Goal: Share content: Share content

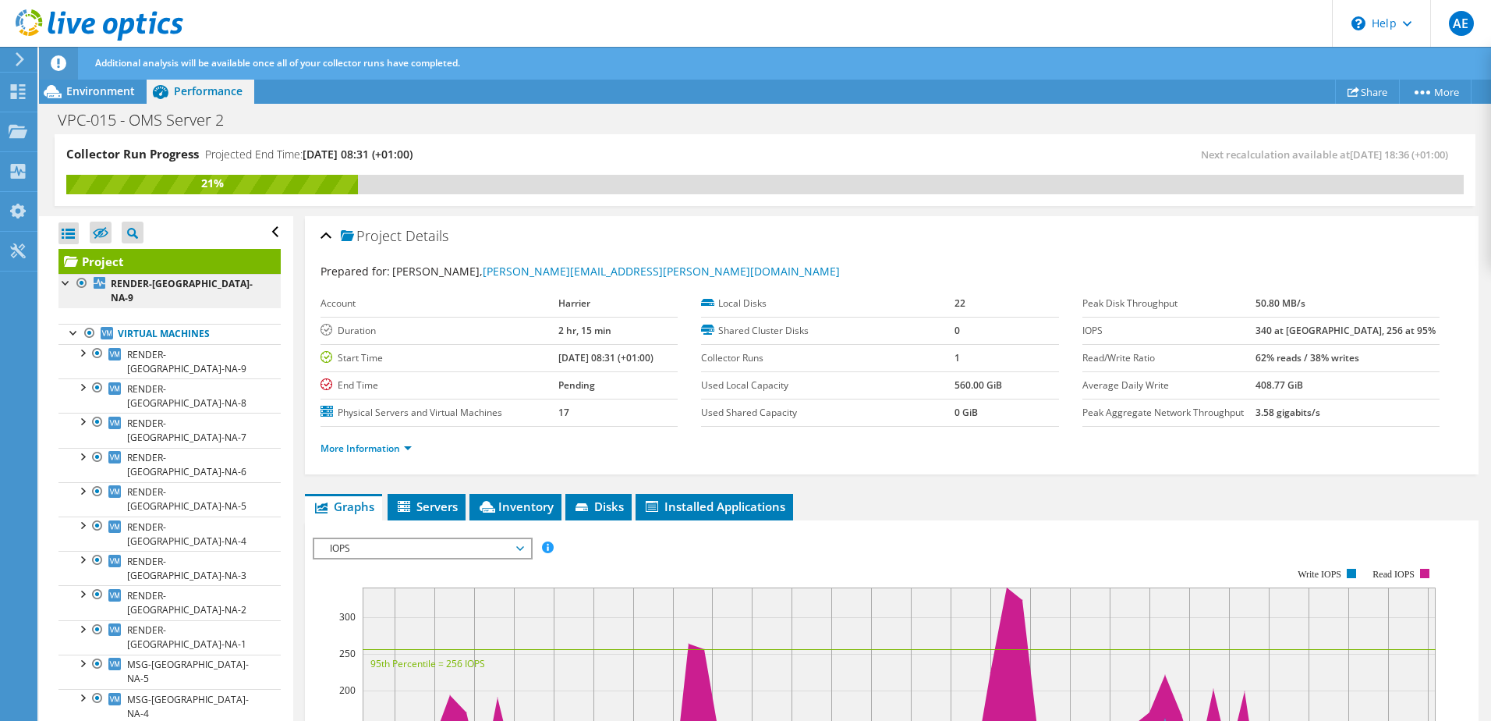
scroll to position [312, 0]
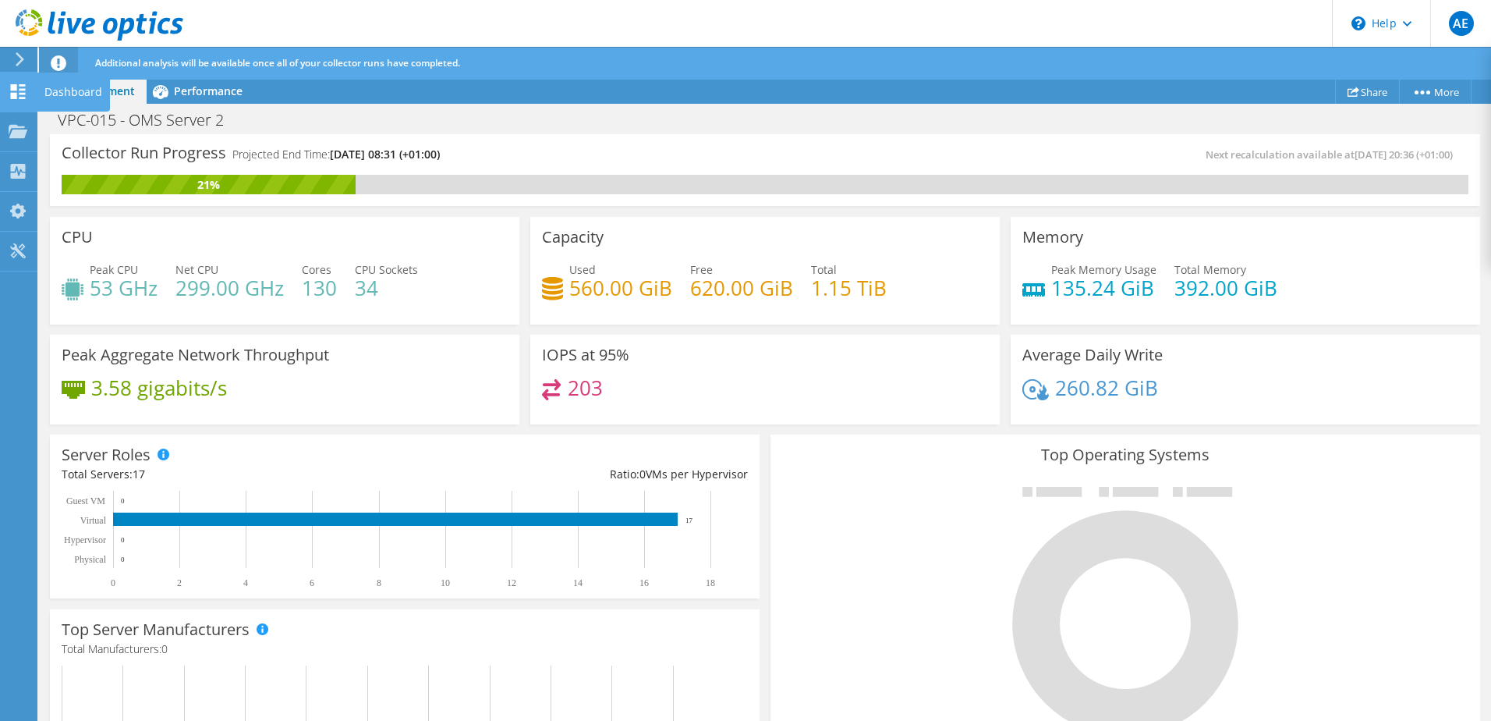
click at [18, 100] on div at bounding box center [18, 93] width 19 height 17
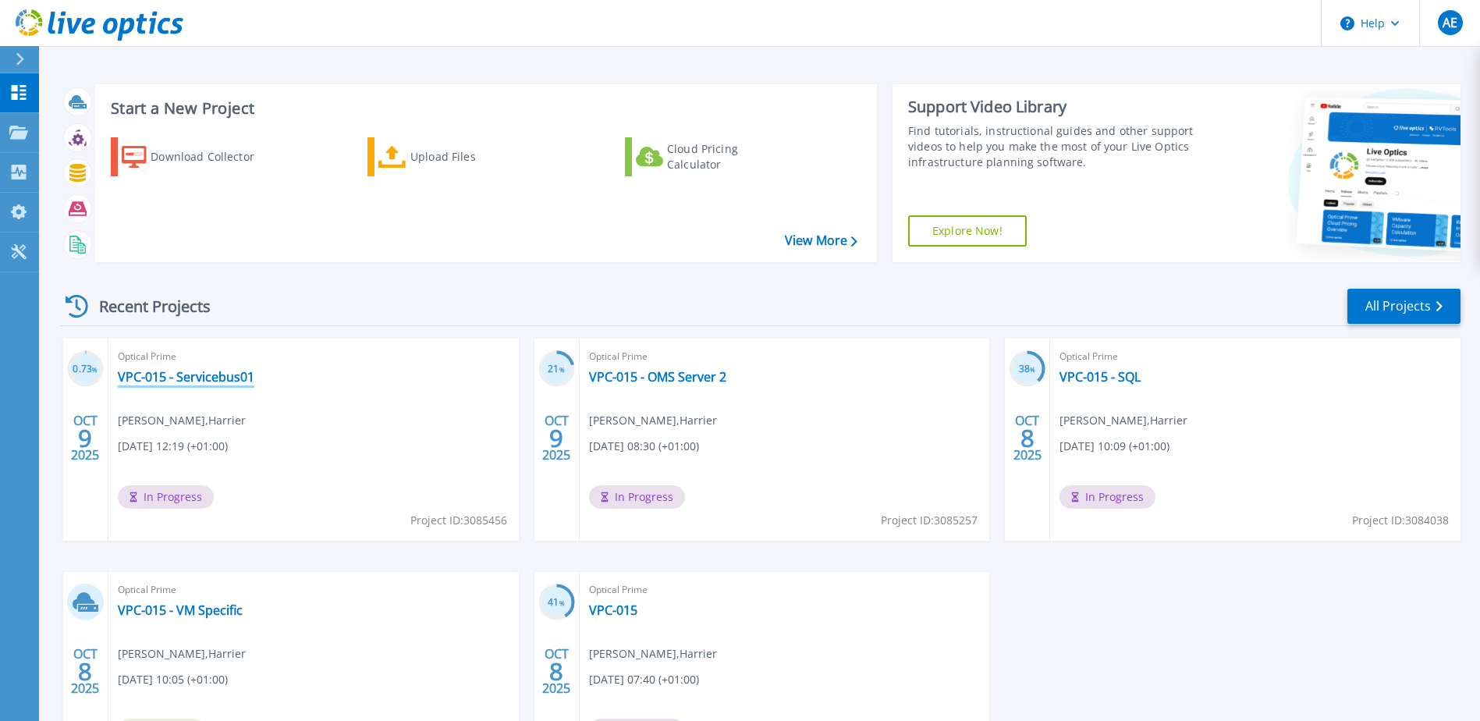
click at [197, 383] on link "VPC-015 - Servicebus01" at bounding box center [186, 377] width 137 height 16
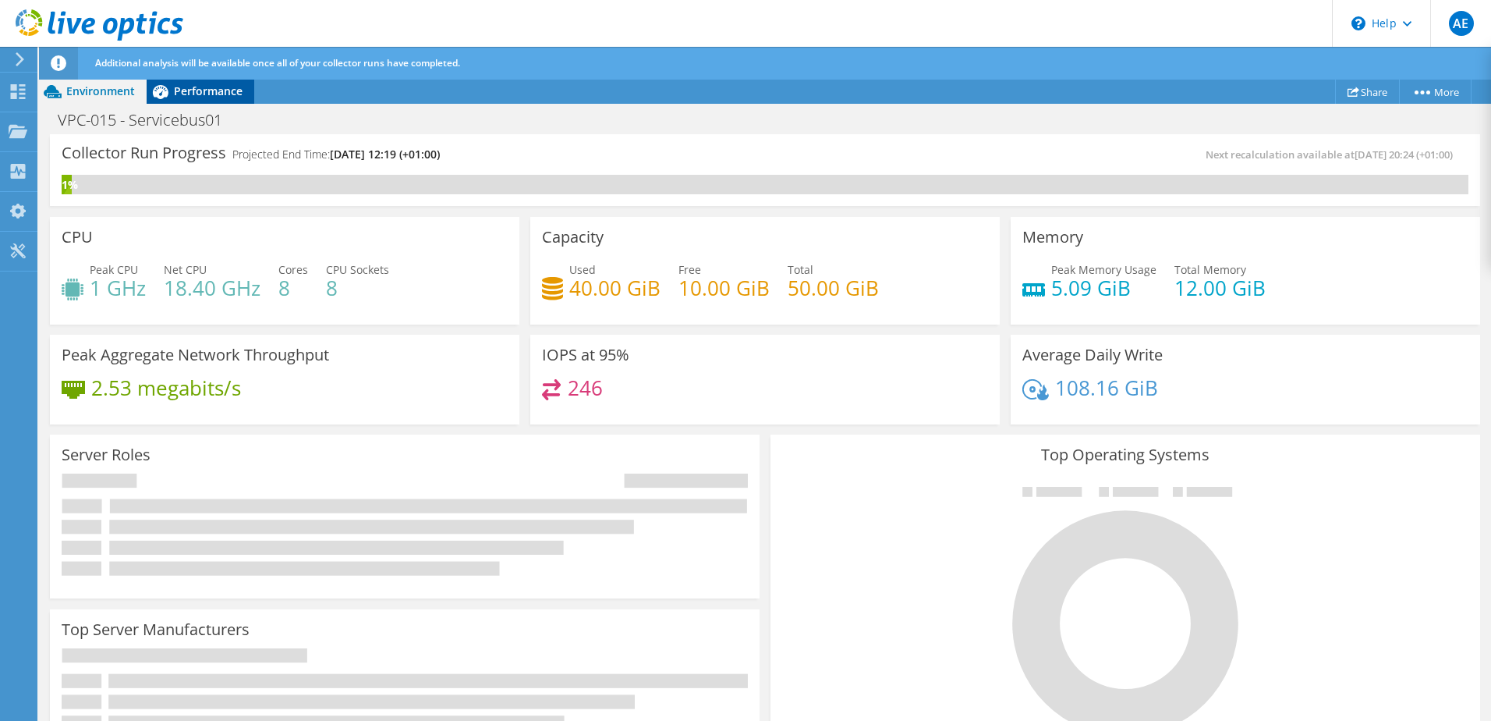
click at [196, 89] on span "Performance" at bounding box center [208, 90] width 69 height 15
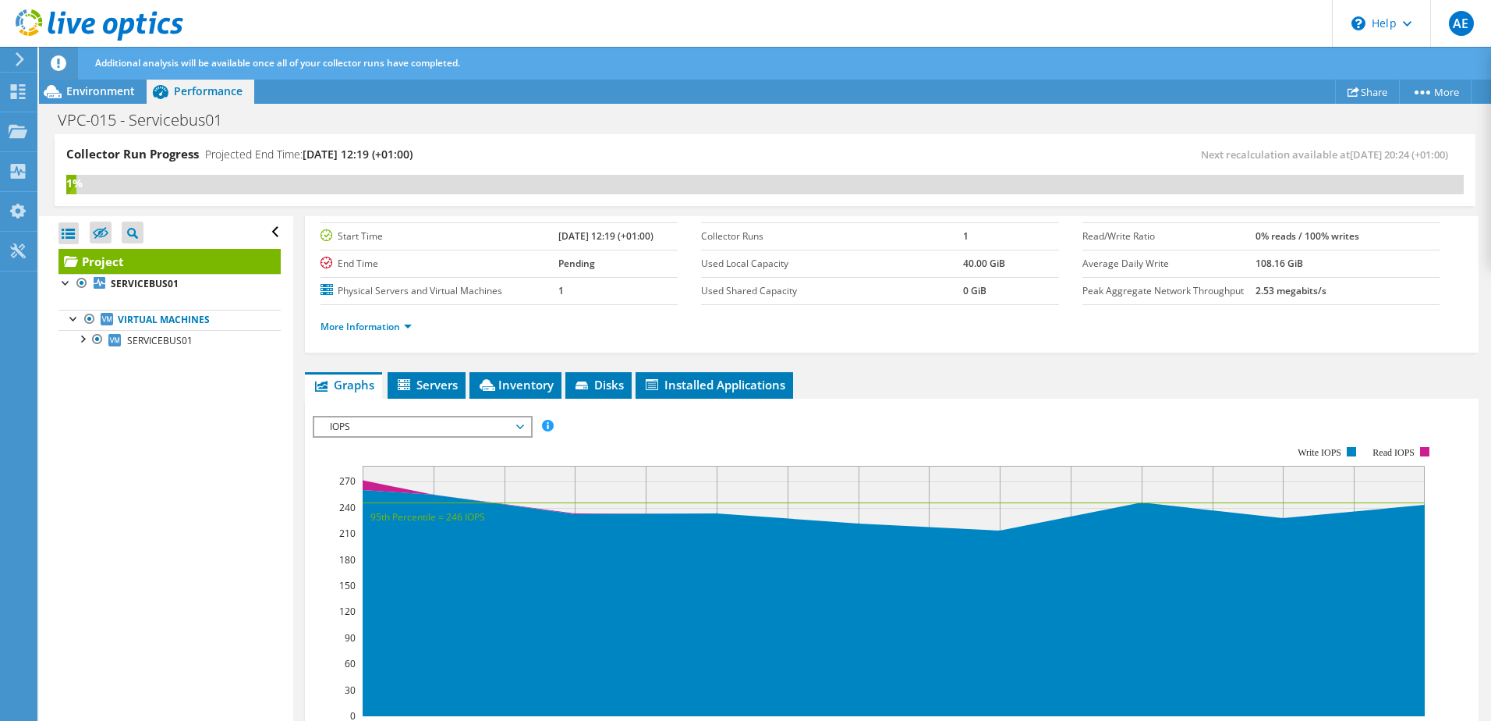
scroll to position [156, 0]
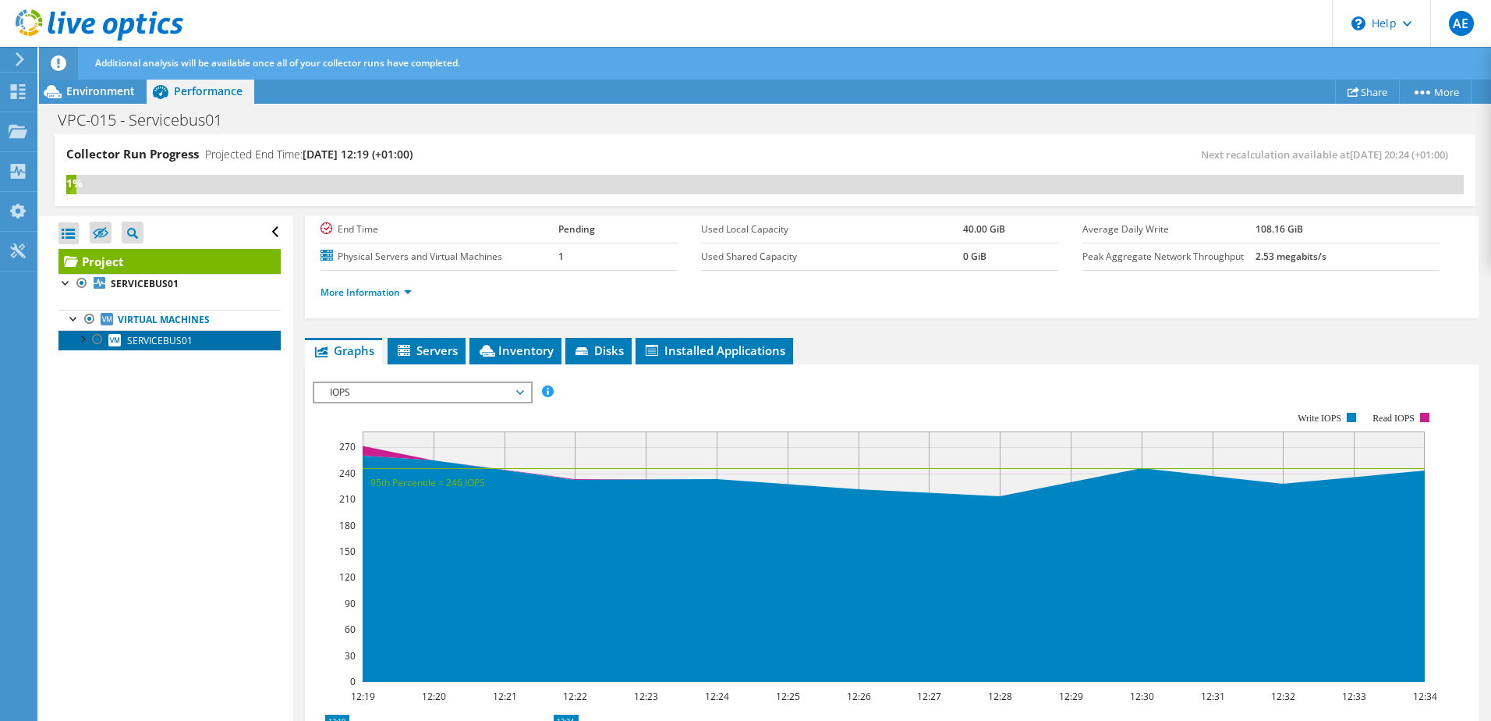
click at [154, 344] on span "SERVICEBUS01" at bounding box center [160, 340] width 66 height 13
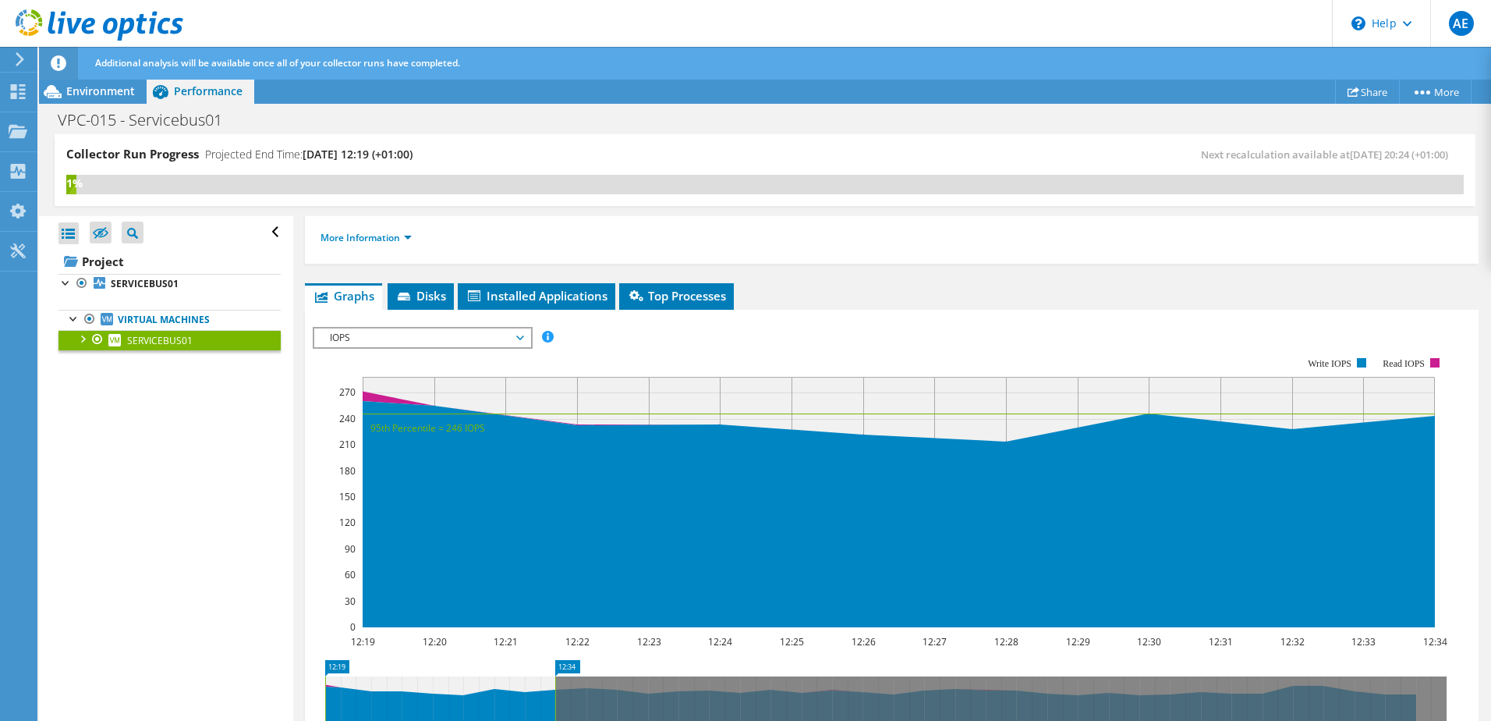
click at [83, 339] on div at bounding box center [82, 338] width 16 height 16
click at [436, 332] on span "IOPS" at bounding box center [422, 337] width 200 height 19
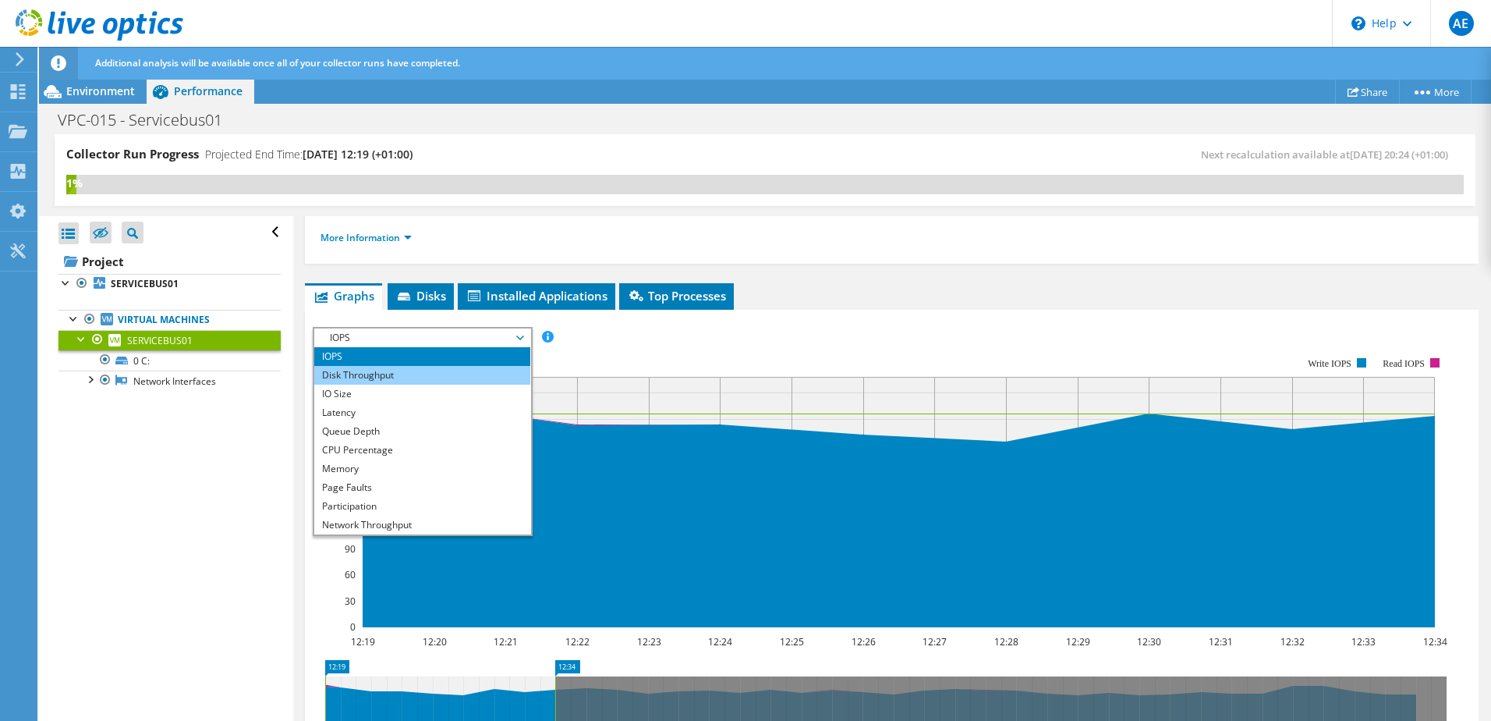
click at [401, 373] on li "Disk Throughput" at bounding box center [422, 375] width 216 height 19
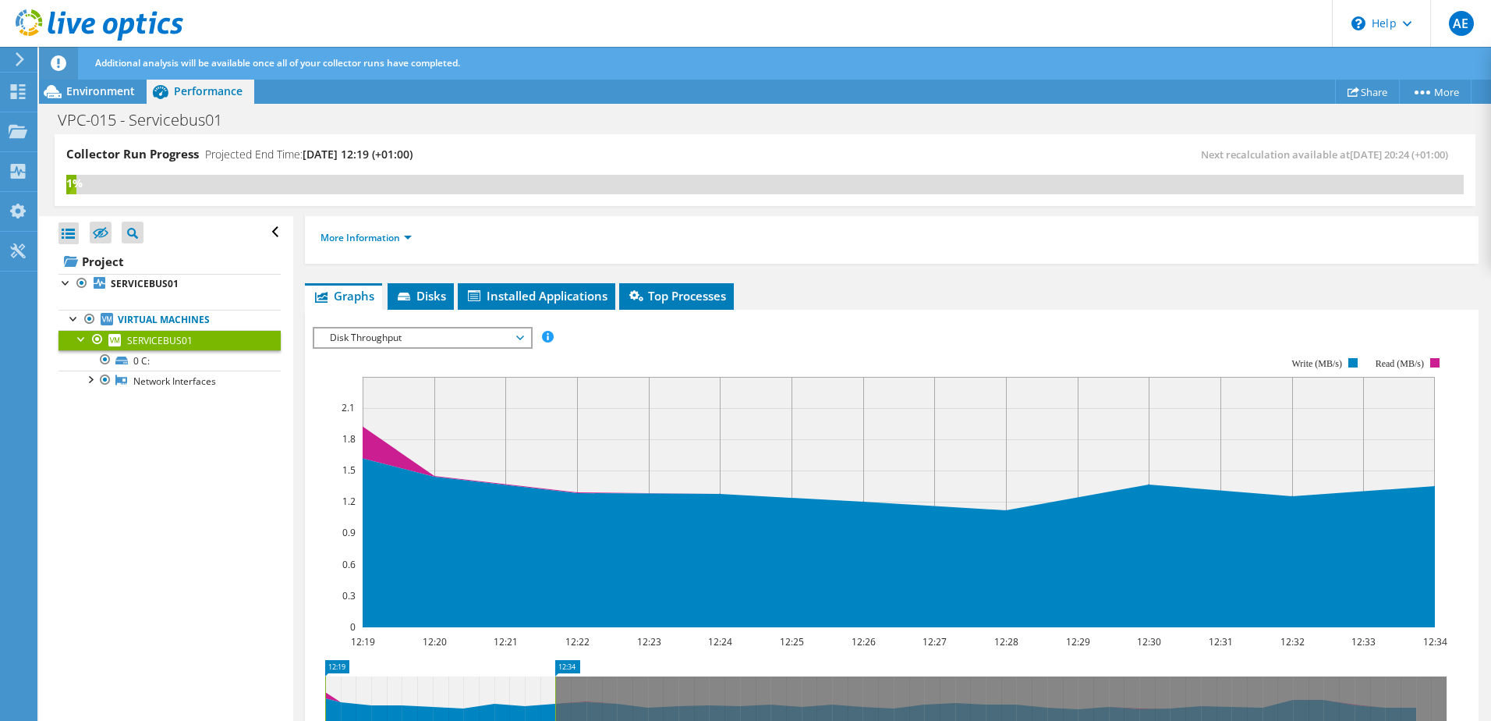
click at [420, 346] on span "Disk Throughput" at bounding box center [422, 337] width 200 height 19
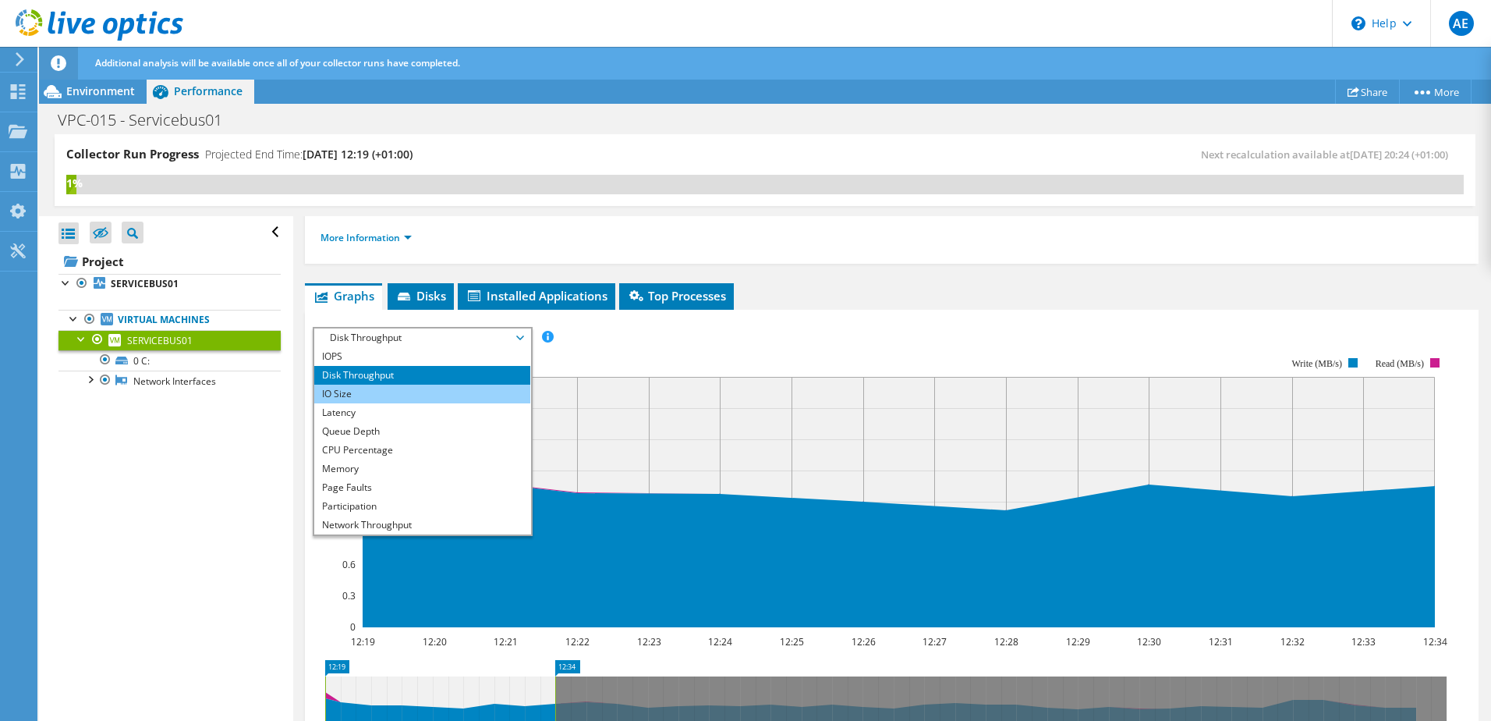
click at [389, 391] on li "IO Size" at bounding box center [422, 394] width 216 height 19
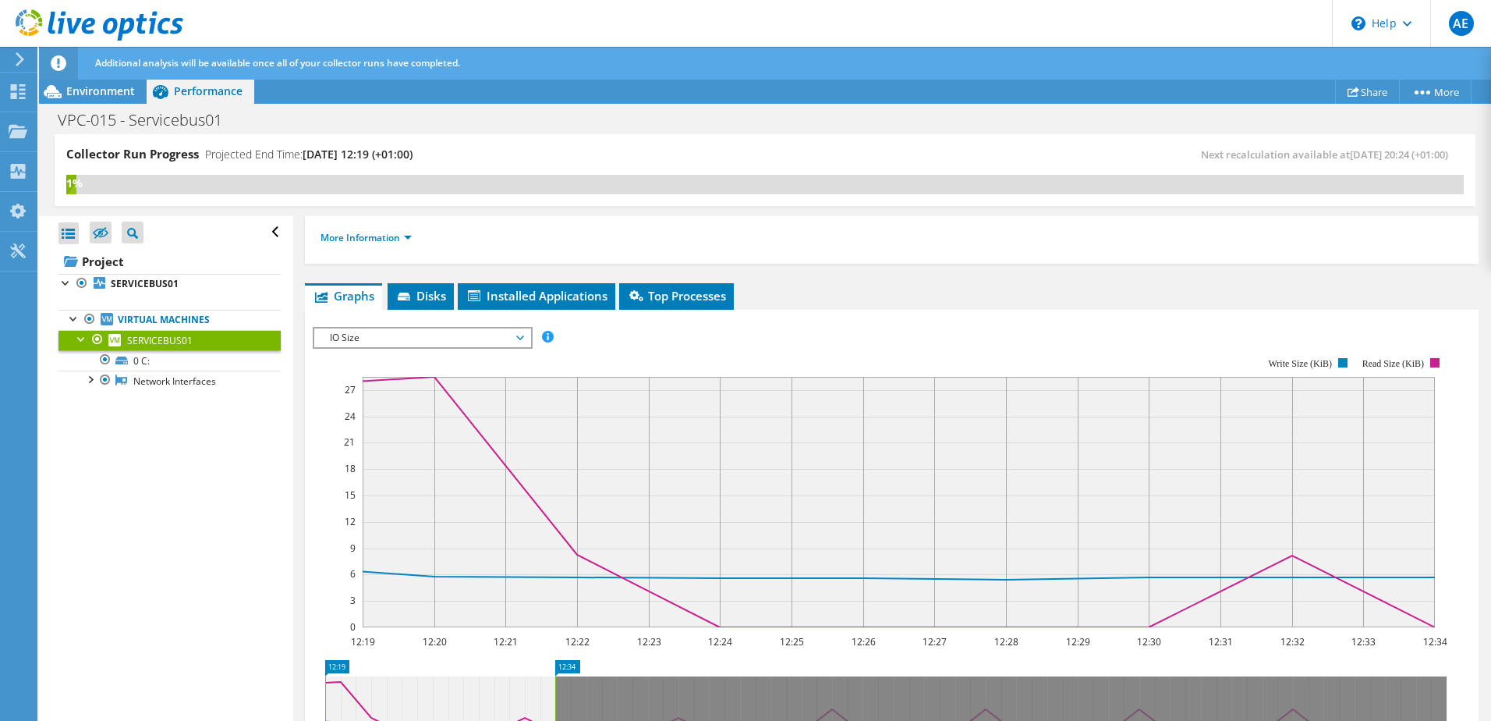
click at [433, 338] on span "IO Size" at bounding box center [422, 337] width 200 height 19
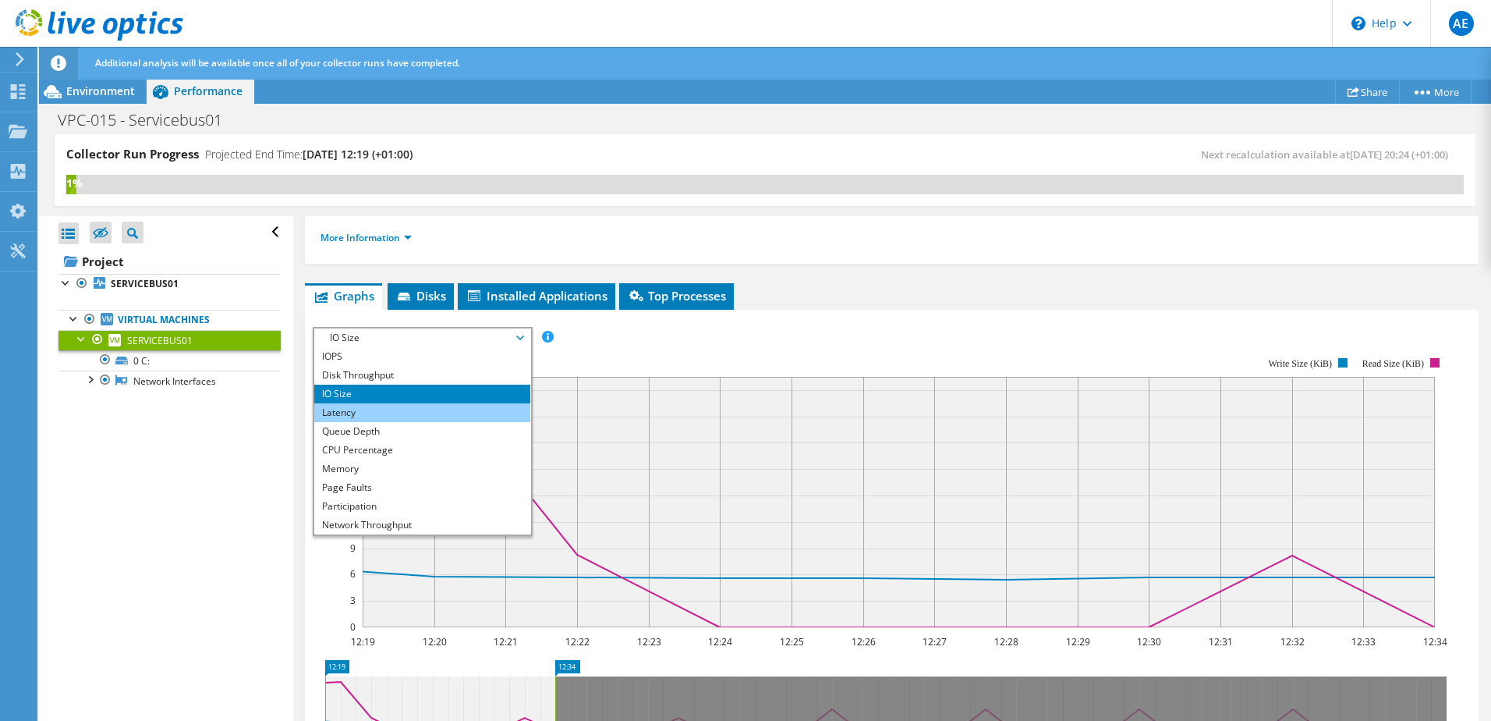
click at [398, 407] on li "Latency" at bounding box center [422, 412] width 216 height 19
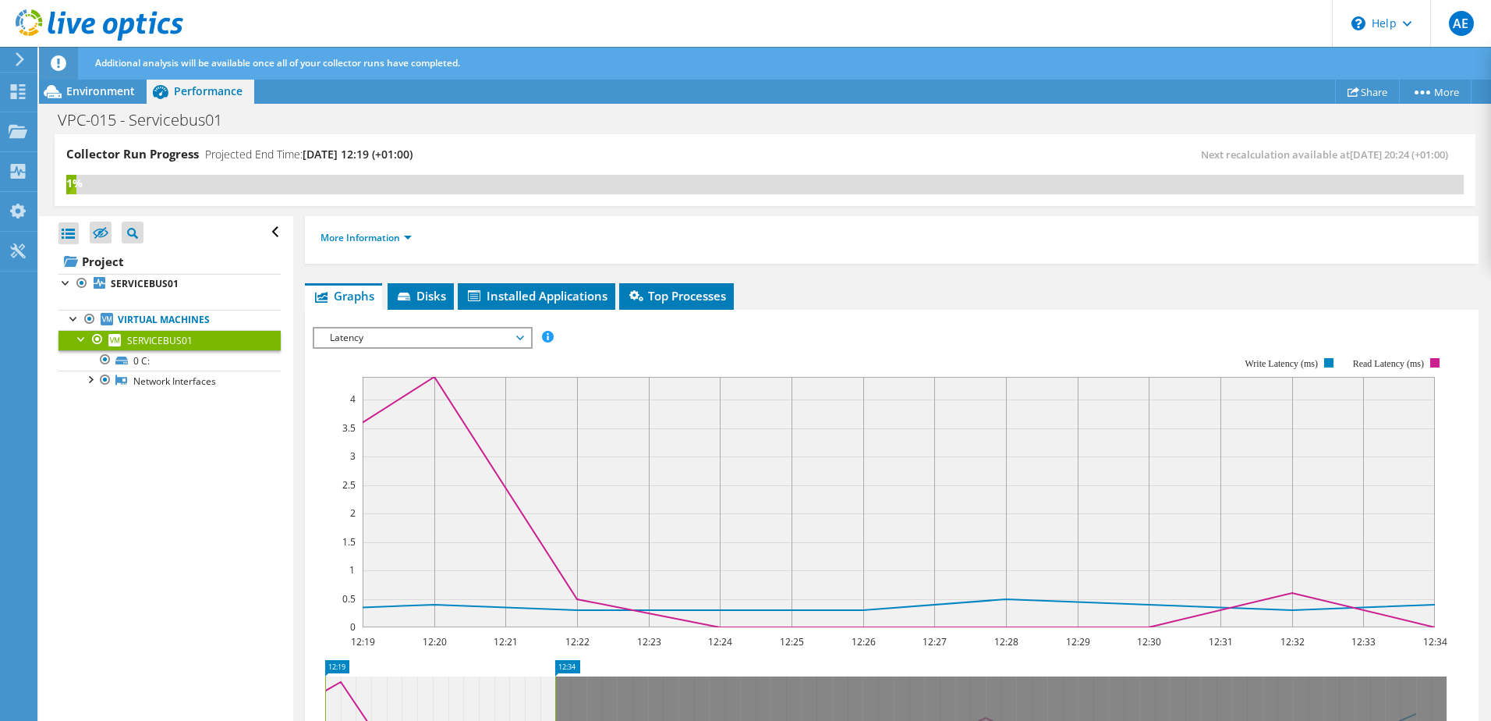
click at [428, 348] on div "Latency IOPS Disk Throughput IO Size Latency Queue Depth CPU Percentage Memory …" at bounding box center [423, 338] width 220 height 22
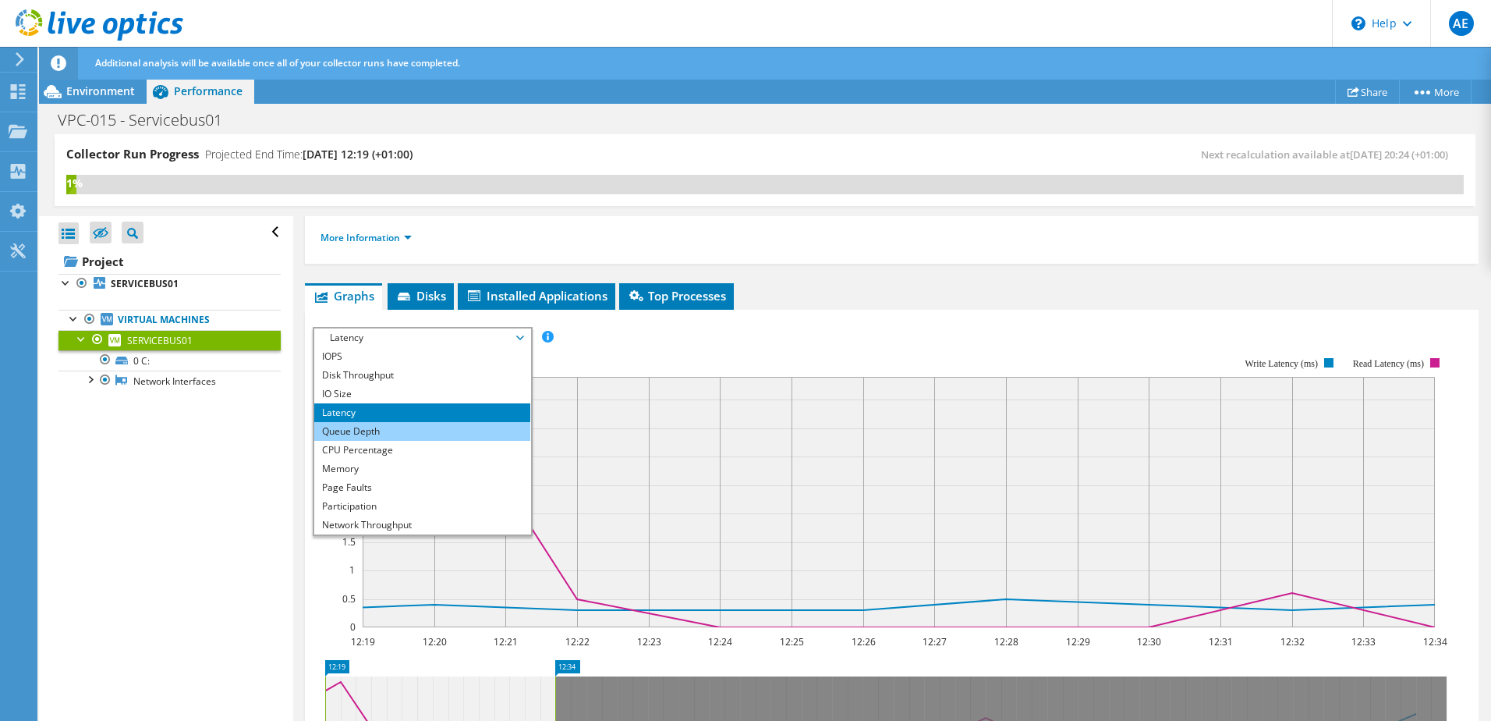
click at [412, 430] on li "Queue Depth" at bounding box center [422, 431] width 216 height 19
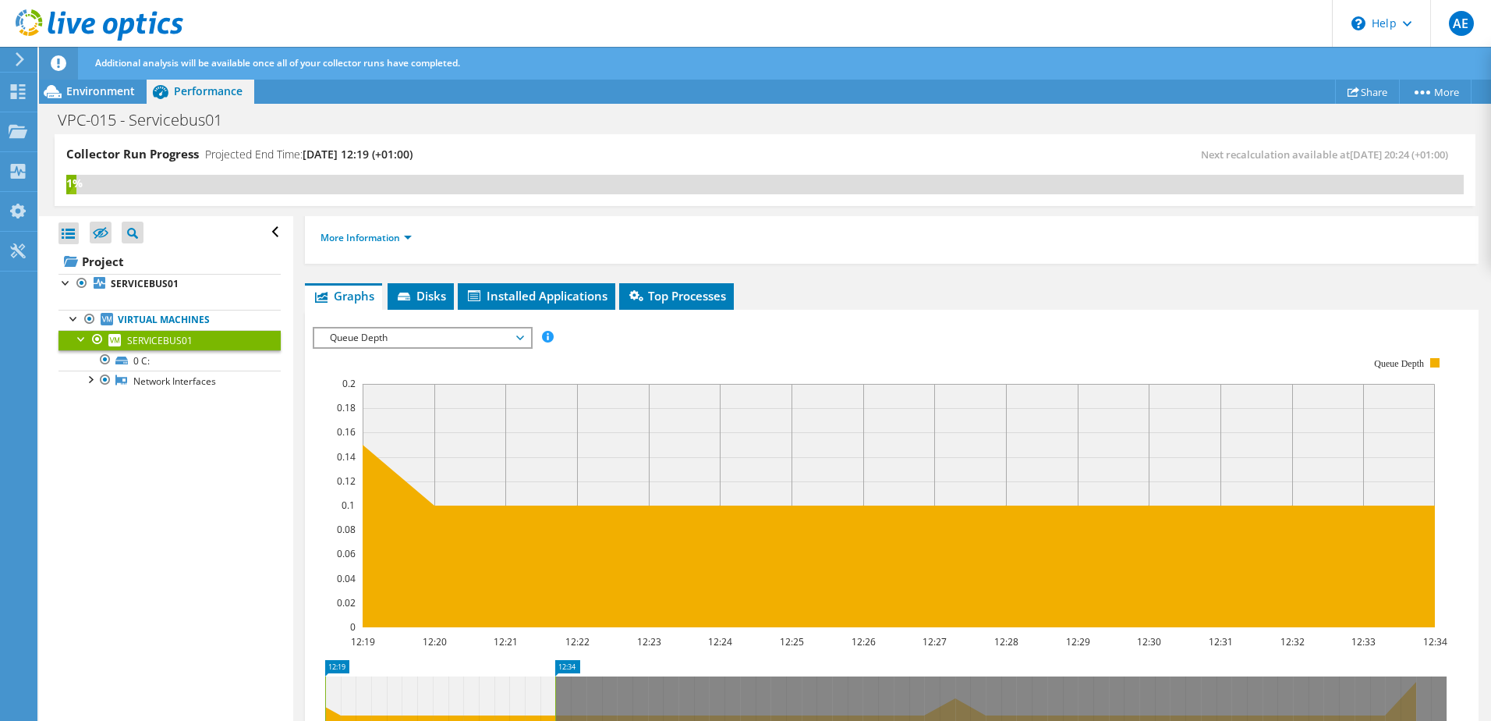
click at [410, 346] on span "Queue Depth" at bounding box center [422, 337] width 200 height 19
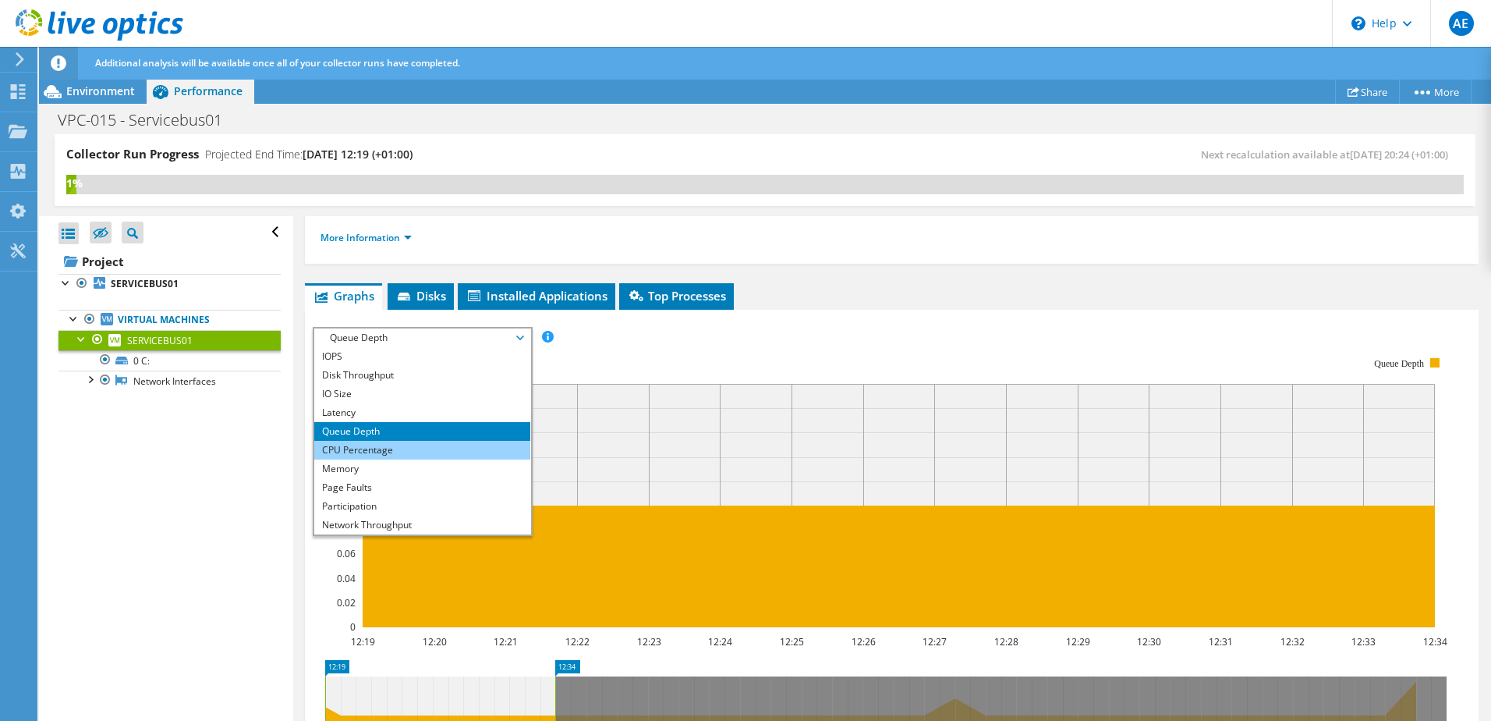
click at [383, 445] on li "CPU Percentage" at bounding box center [422, 450] width 216 height 19
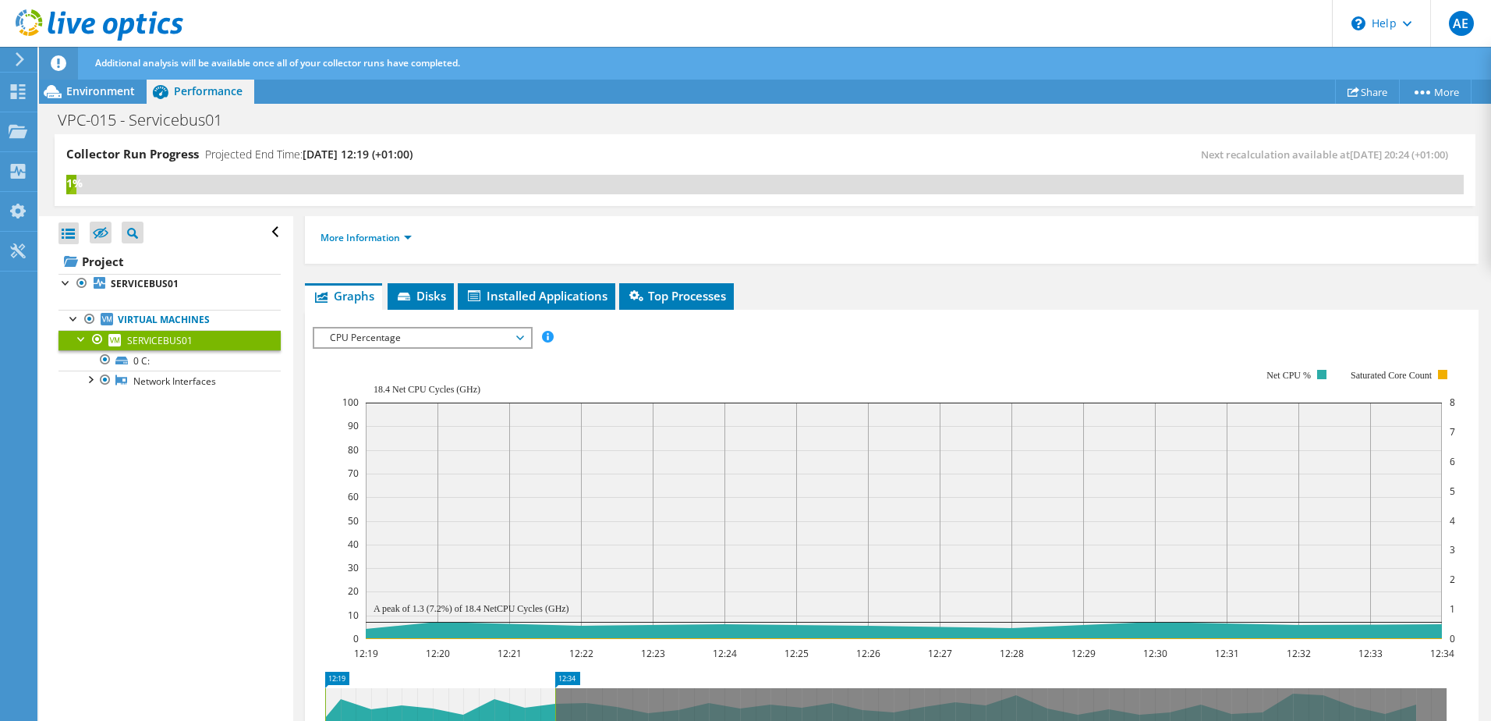
click at [425, 347] on div "CPU Percentage IOPS Disk Throughput IO Size Latency Queue Depth CPU Percentage …" at bounding box center [423, 338] width 220 height 22
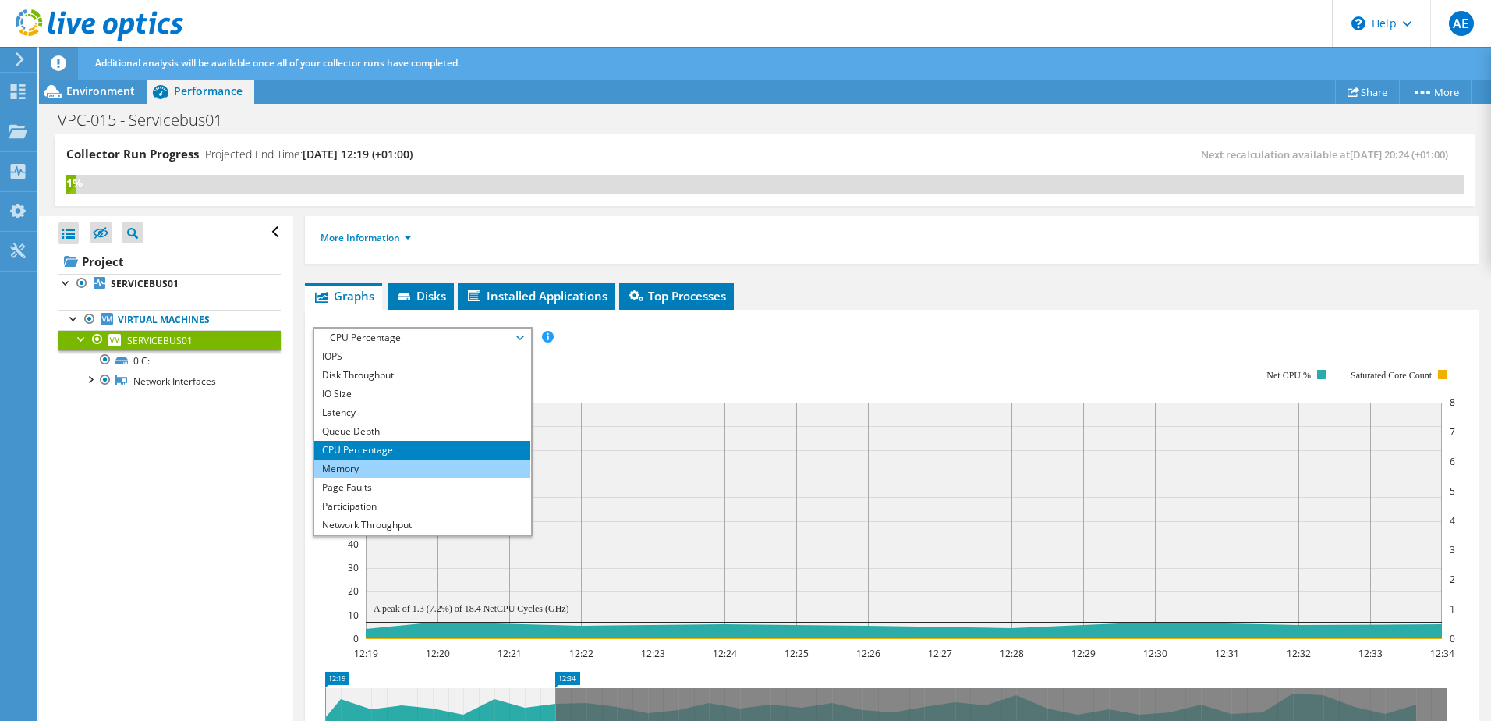
click at [381, 465] on li "Memory" at bounding box center [422, 468] width 216 height 19
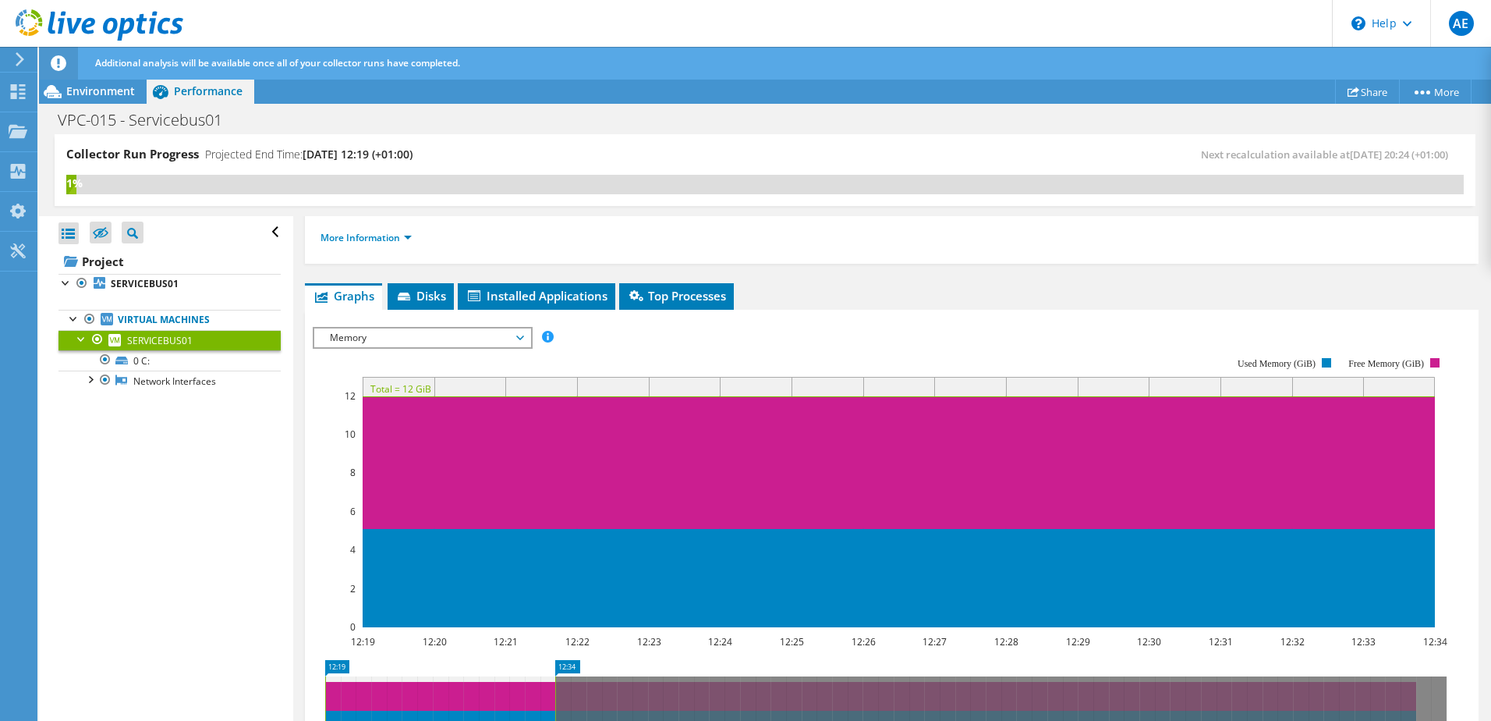
click at [427, 344] on span "Memory" at bounding box center [422, 337] width 200 height 19
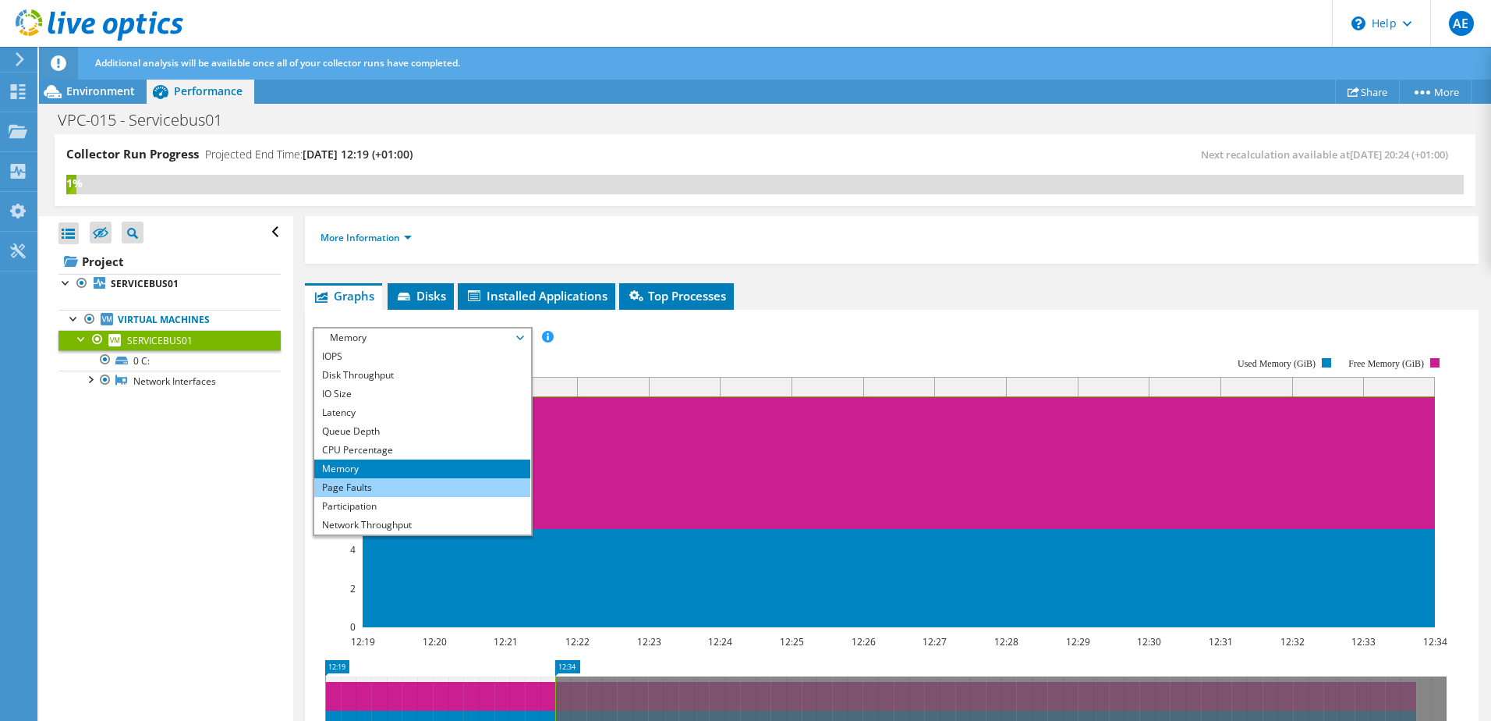
click at [385, 483] on li "Page Faults" at bounding box center [422, 487] width 216 height 19
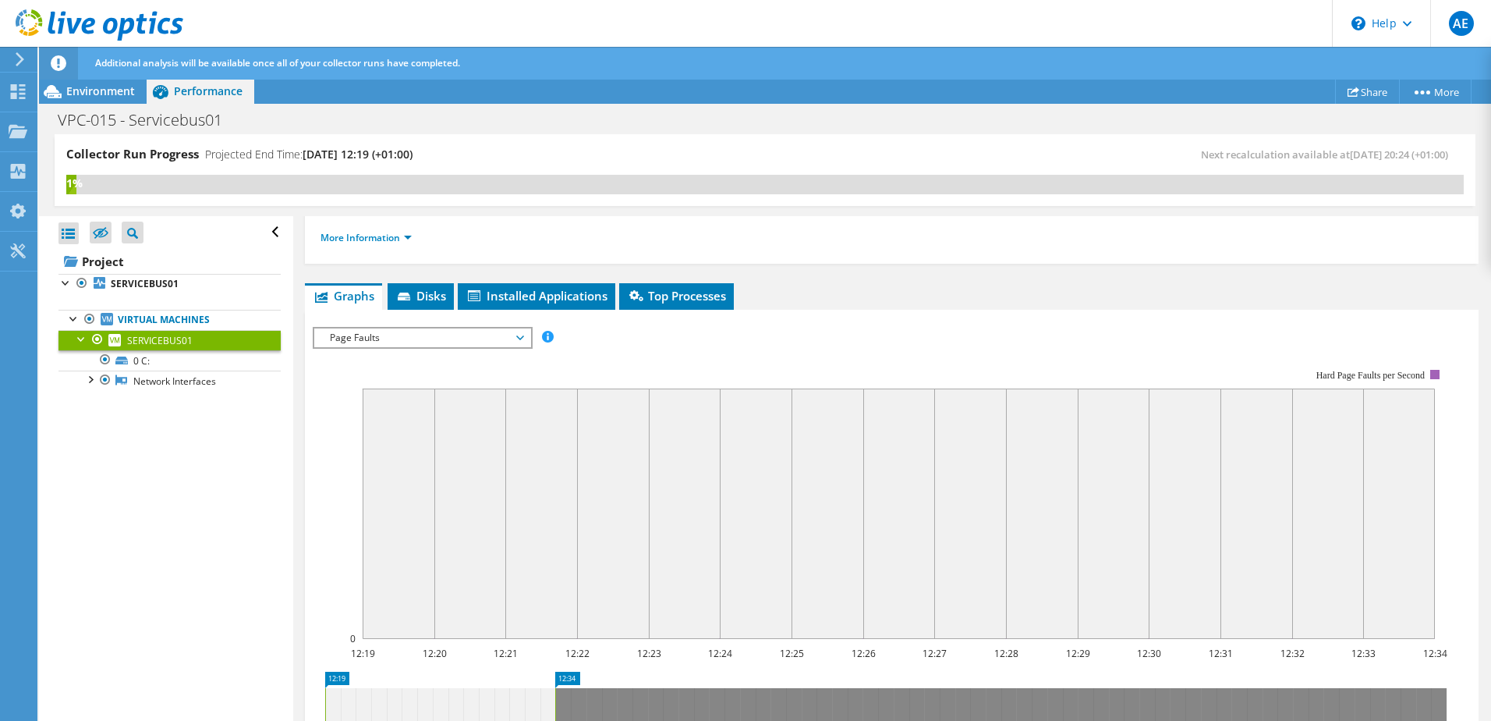
click at [431, 339] on span "Page Faults" at bounding box center [422, 337] width 200 height 19
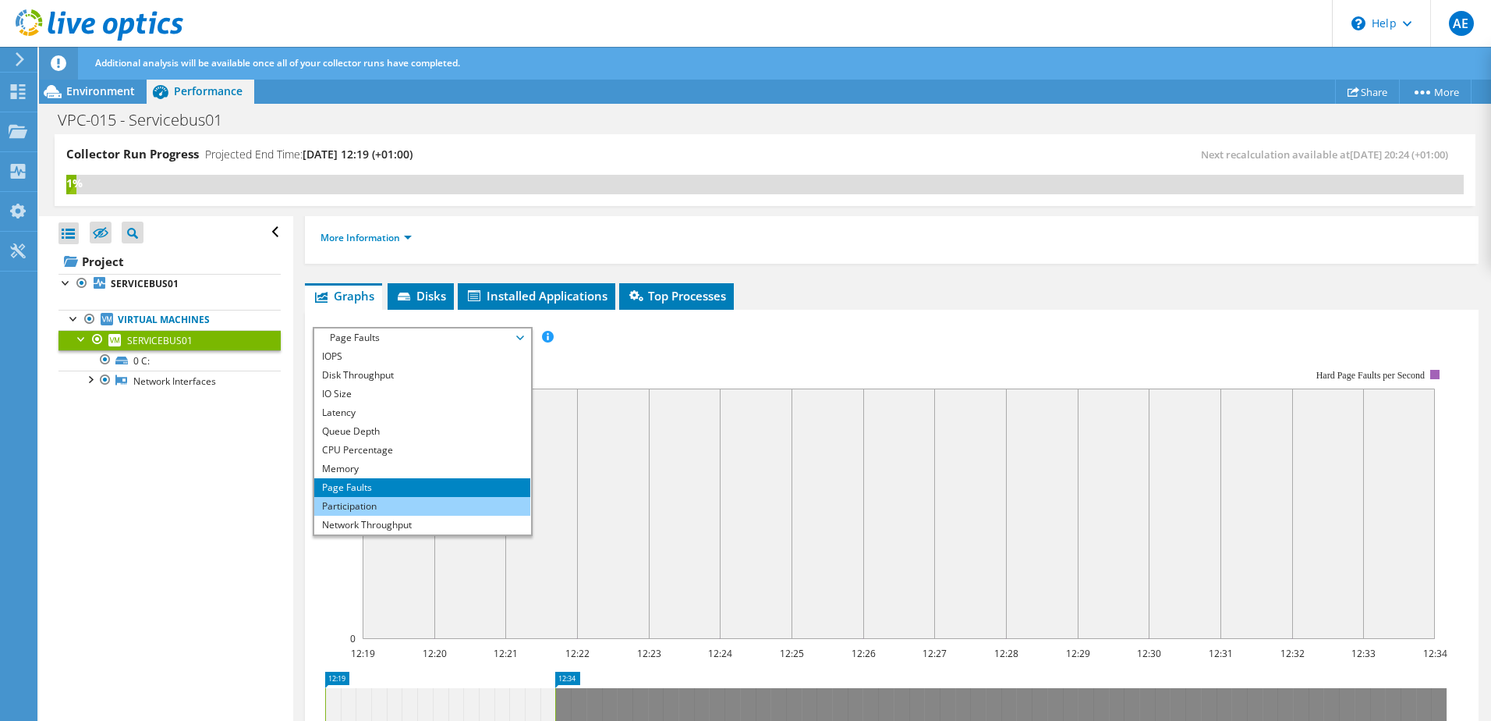
click at [361, 508] on li "Participation" at bounding box center [422, 506] width 216 height 19
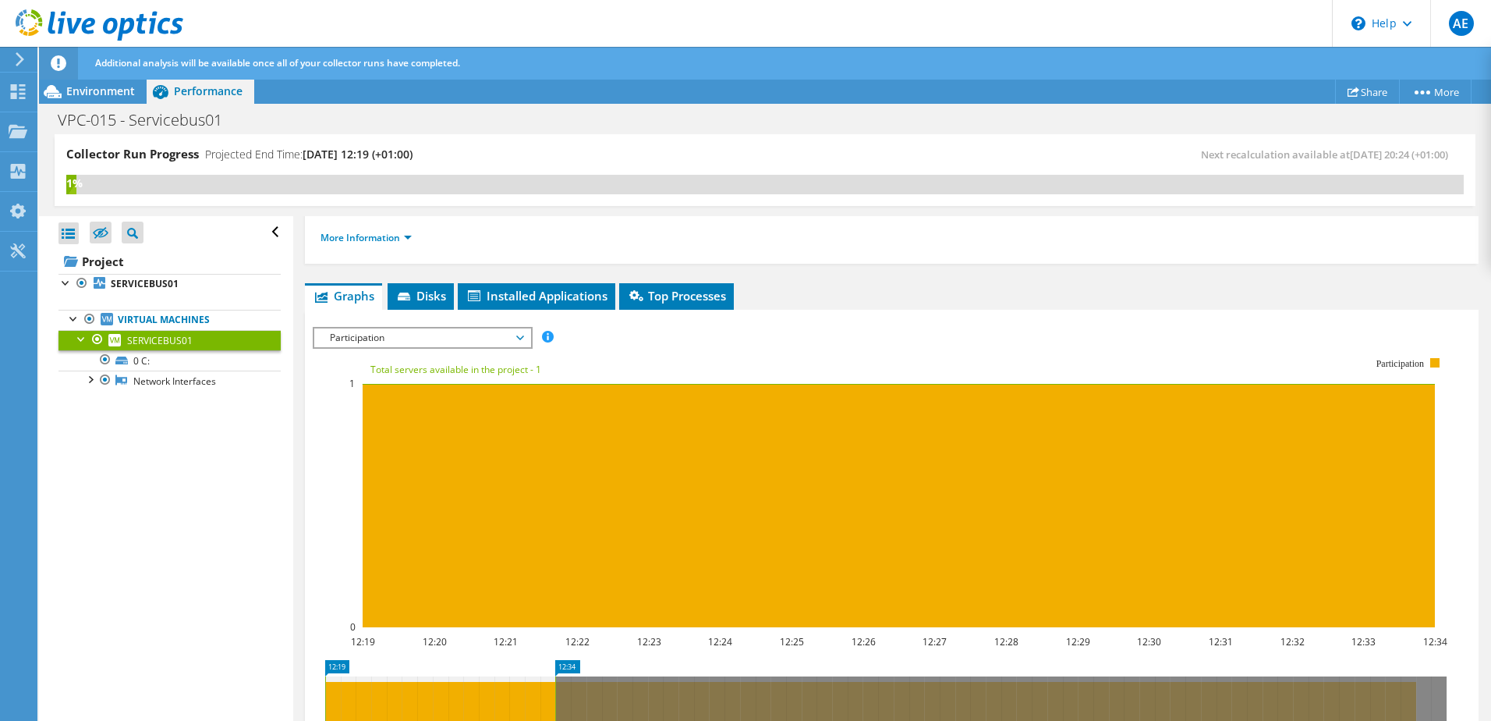
click at [437, 342] on span "Participation" at bounding box center [422, 337] width 200 height 19
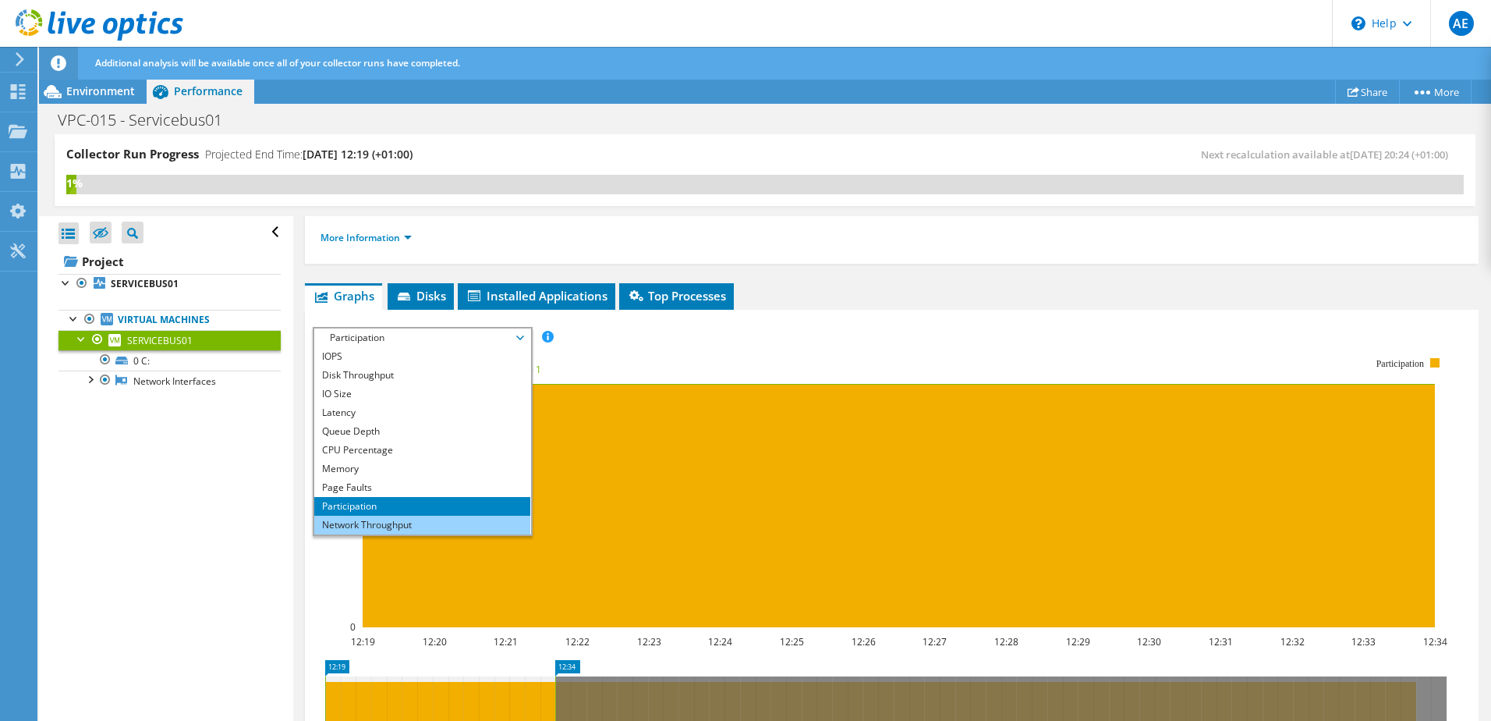
click at [395, 522] on li "Network Throughput" at bounding box center [422, 525] width 216 height 19
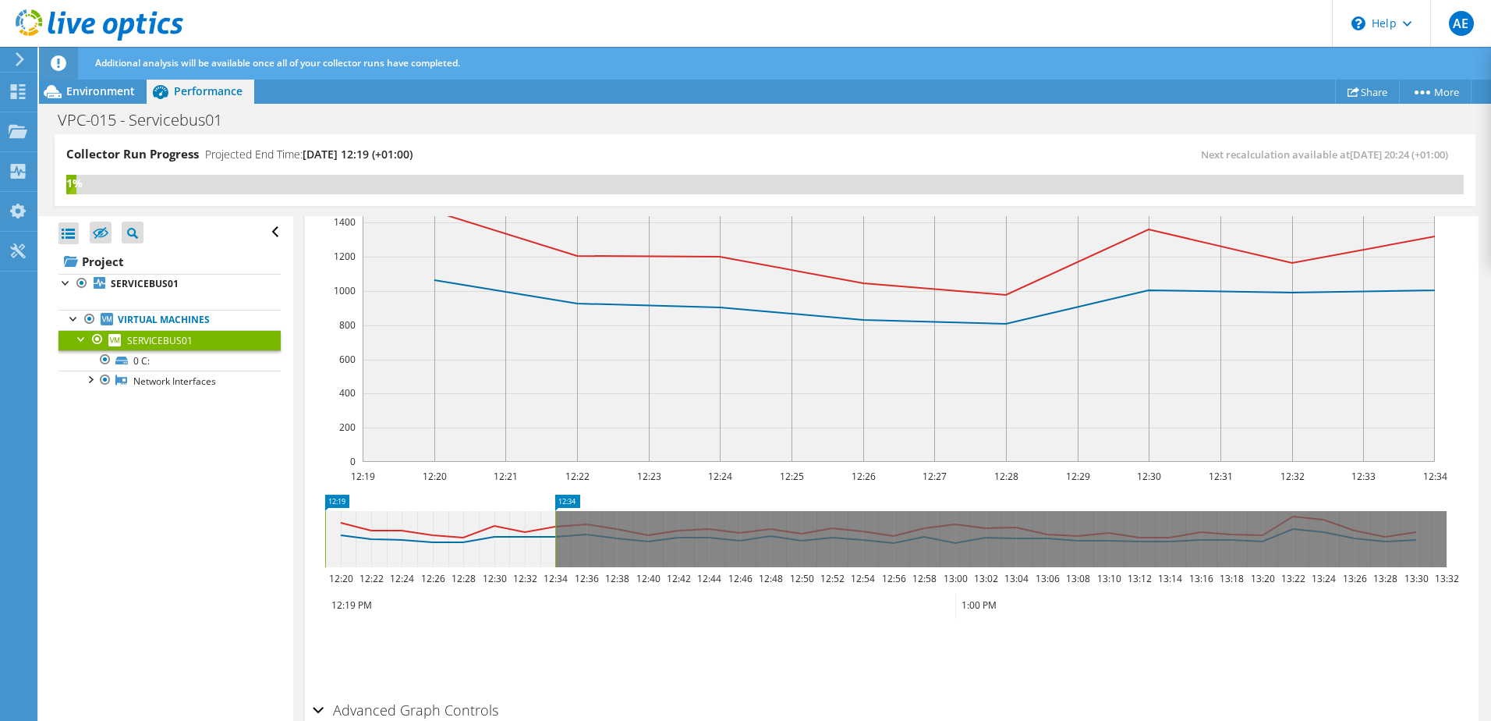
scroll to position [234, 0]
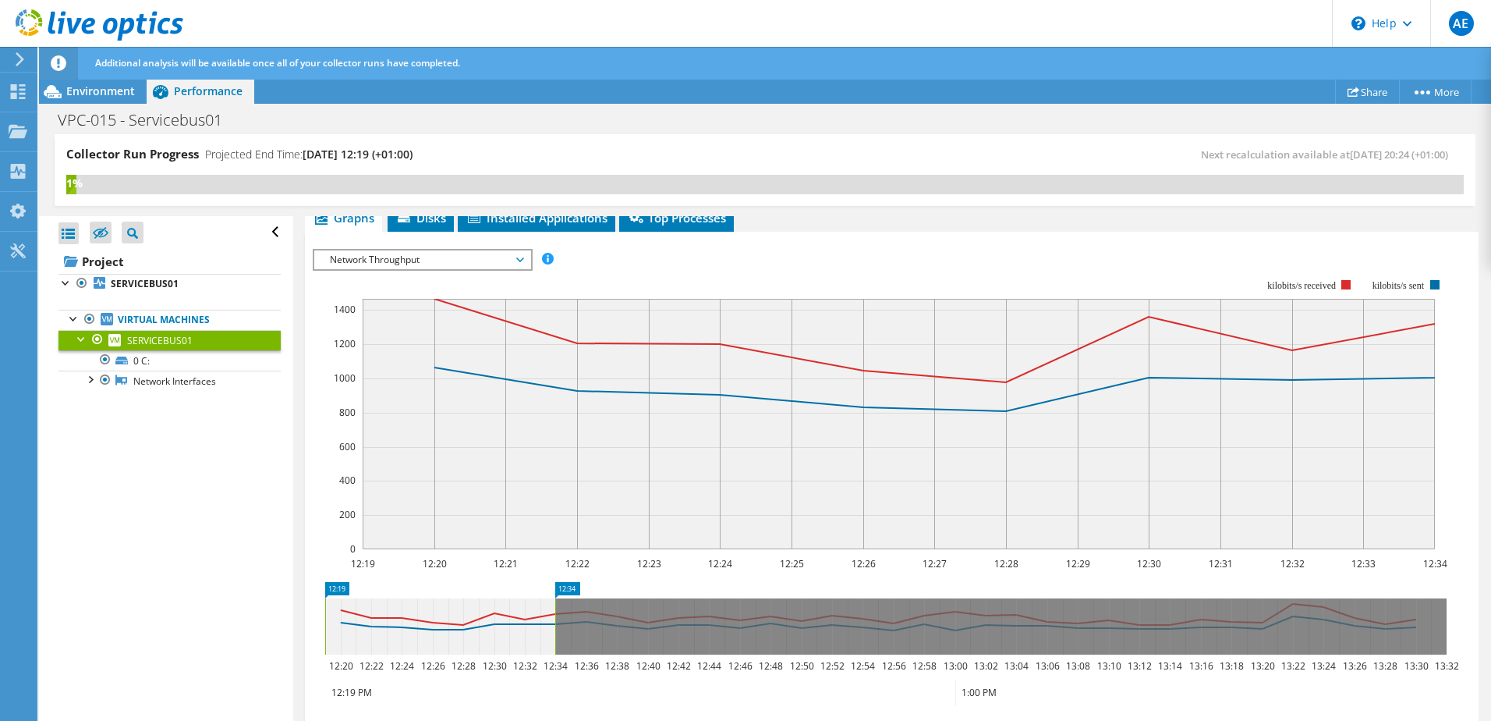
click at [527, 260] on span "Network Throughput" at bounding box center [422, 259] width 216 height 19
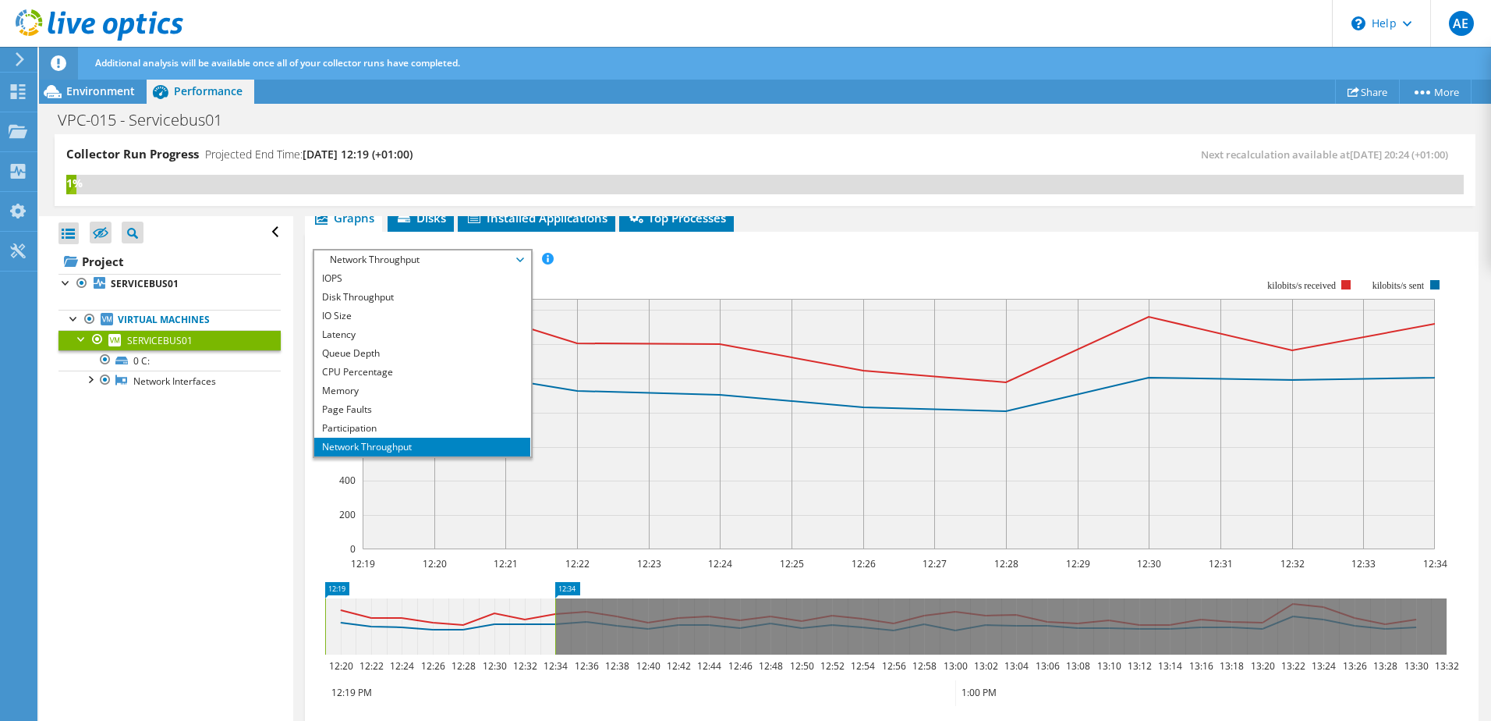
scroll to position [56, 0]
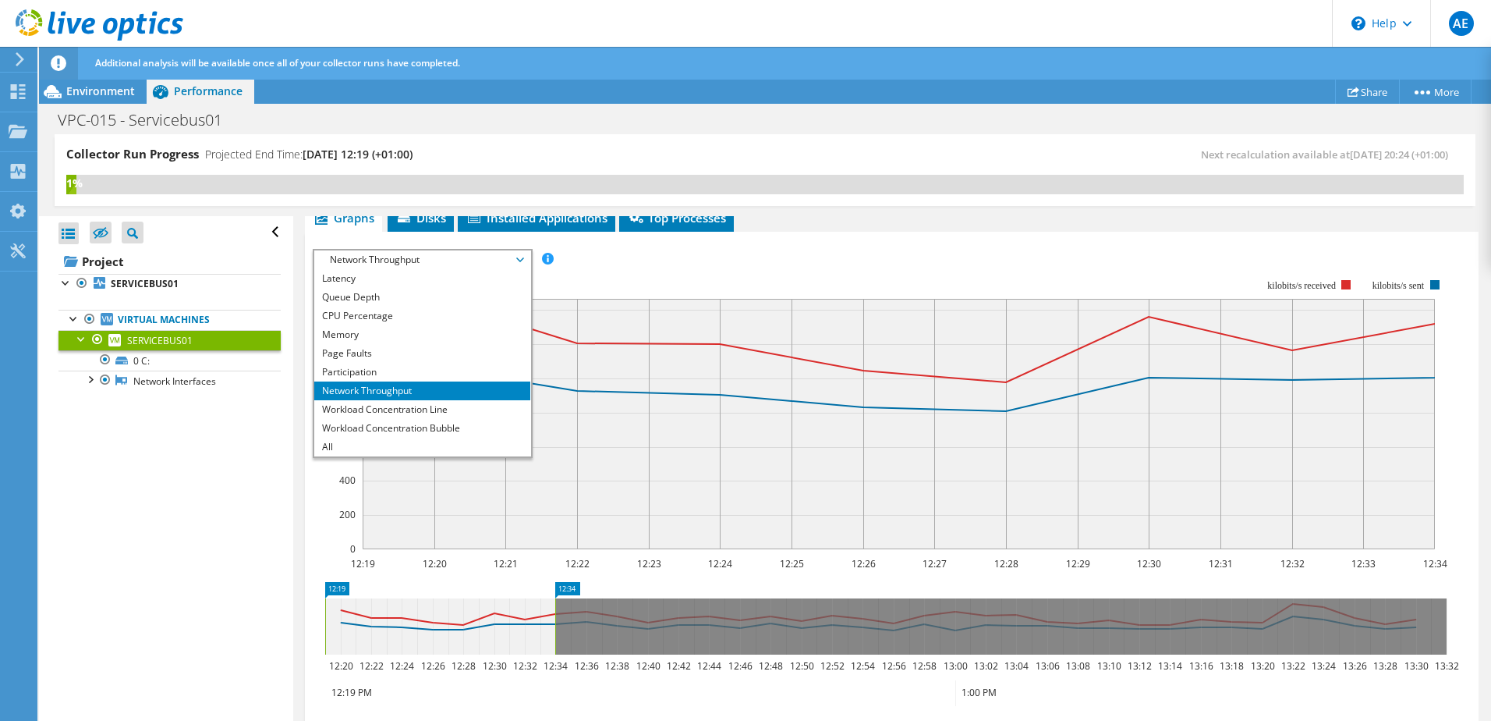
click at [374, 455] on li "All" at bounding box center [422, 447] width 216 height 19
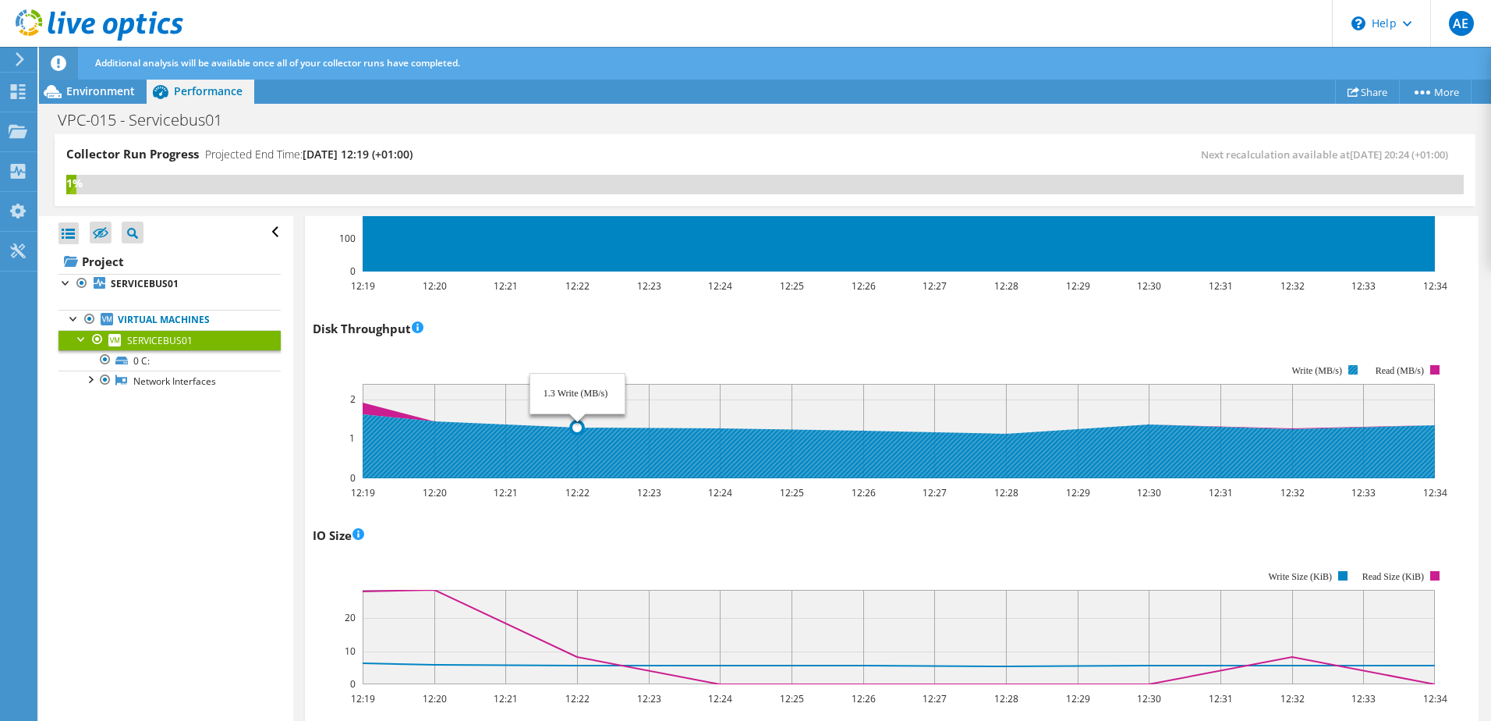
scroll to position [0, 0]
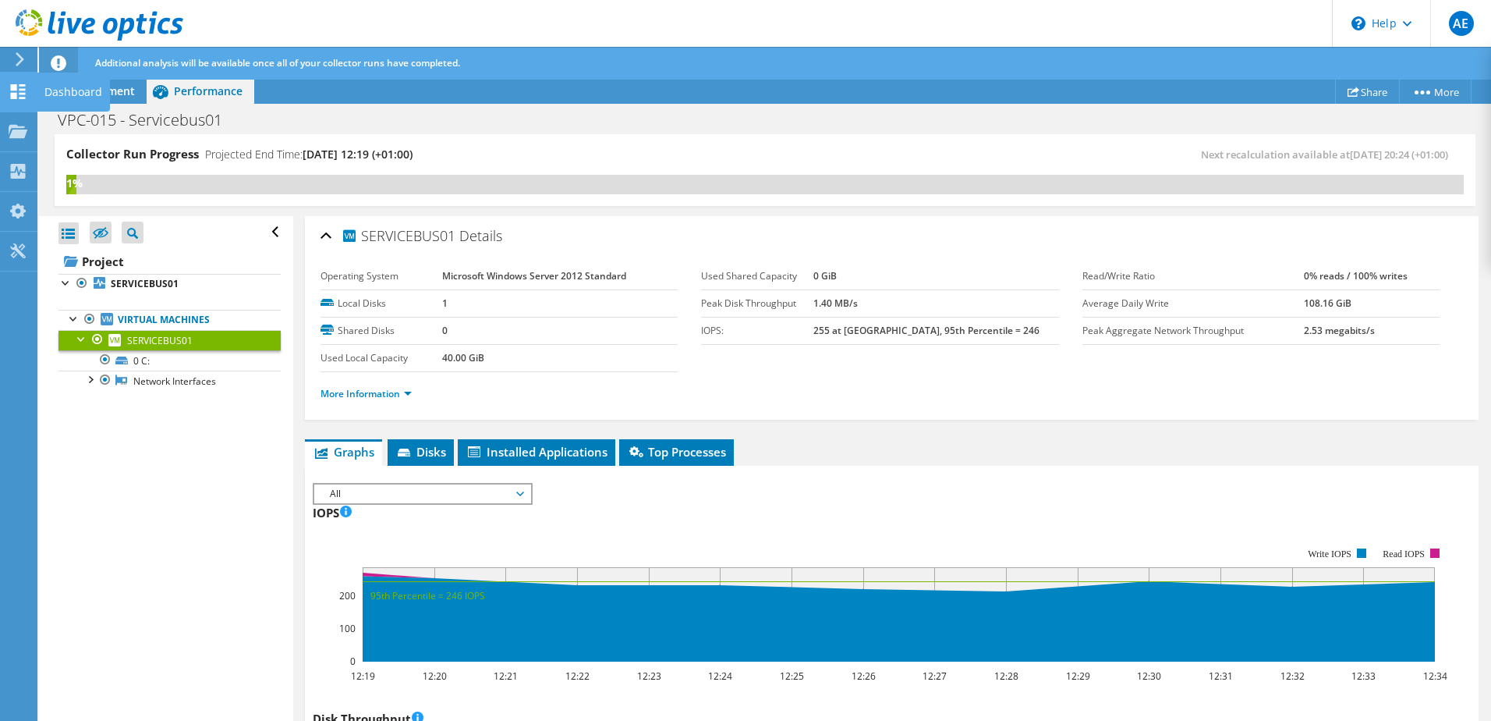
click at [44, 91] on div "Dashboard" at bounding box center [73, 92] width 73 height 39
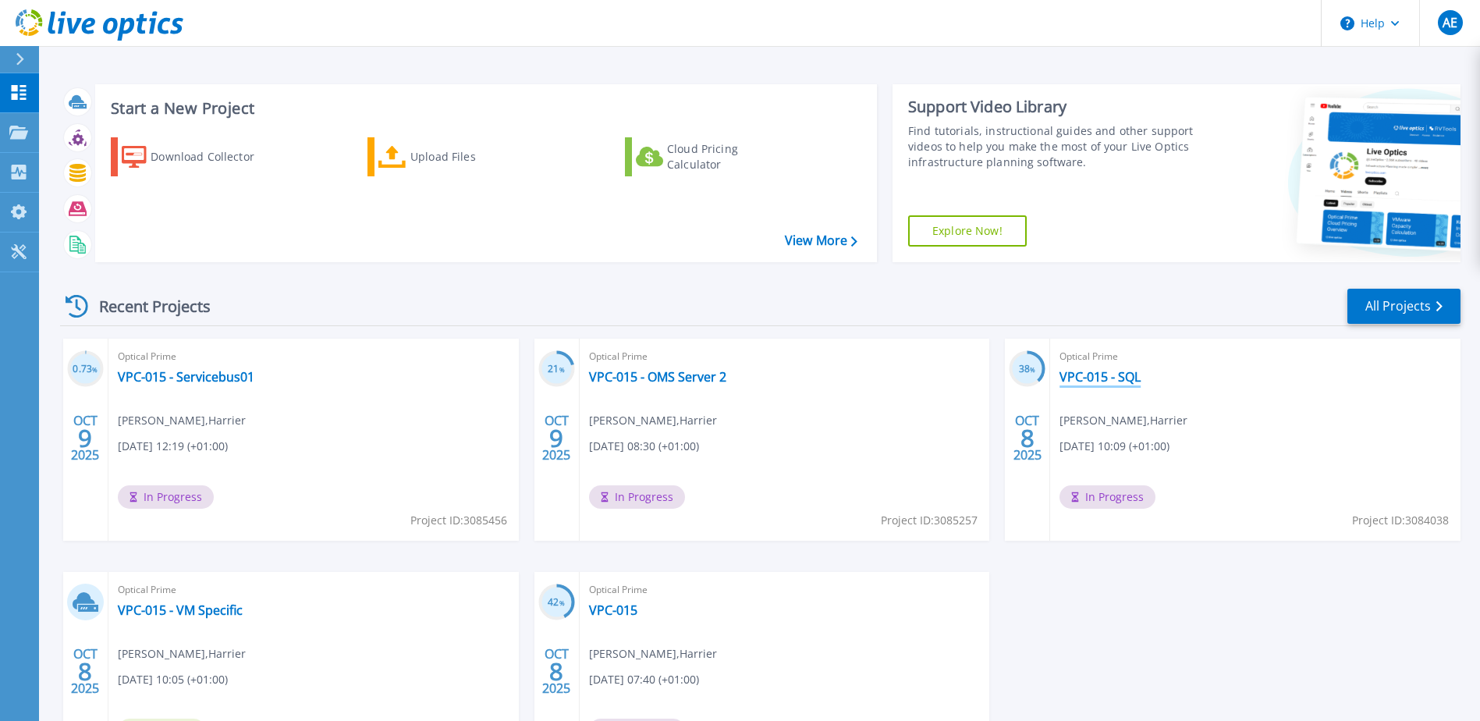
click at [1118, 380] on link "VPC-015 - SQL" at bounding box center [1099, 377] width 81 height 16
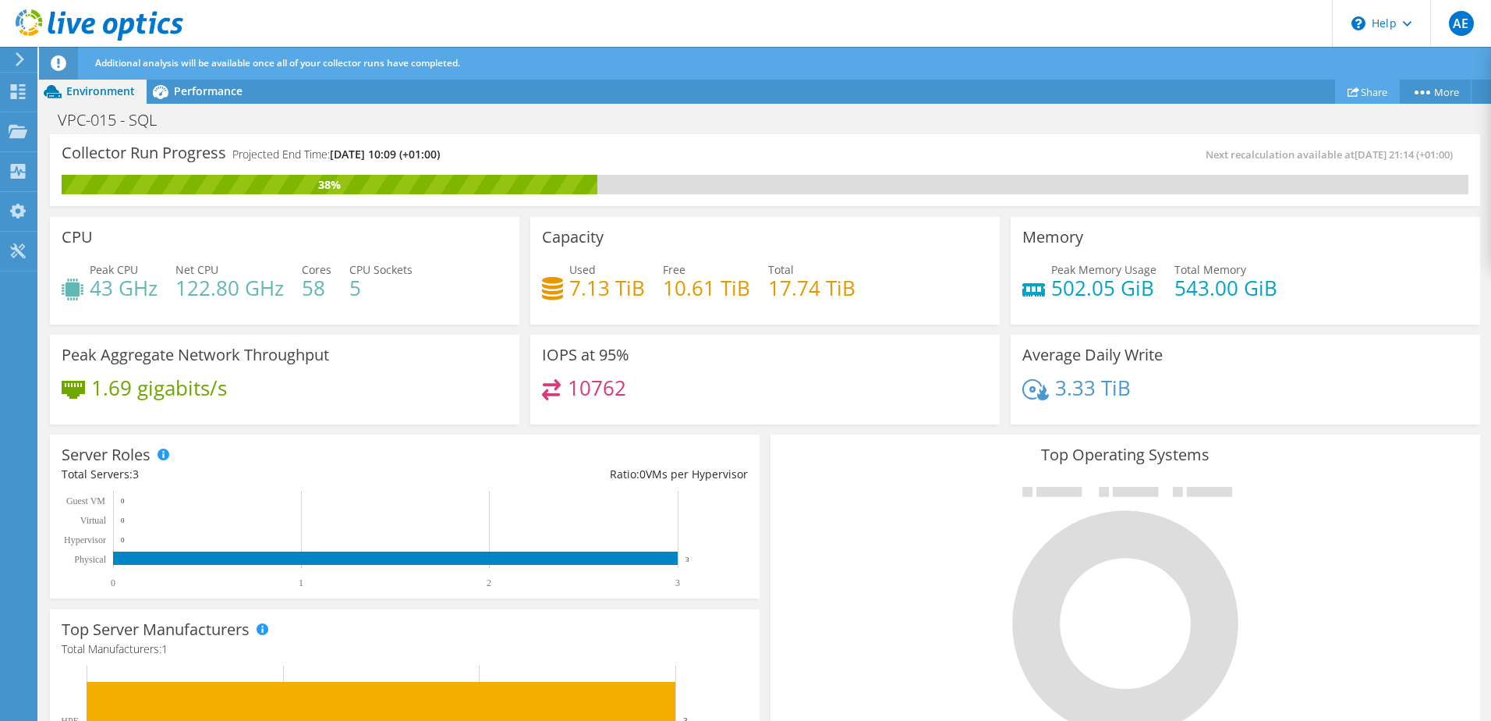
click at [1366, 92] on link "Share" at bounding box center [1367, 92] width 65 height 24
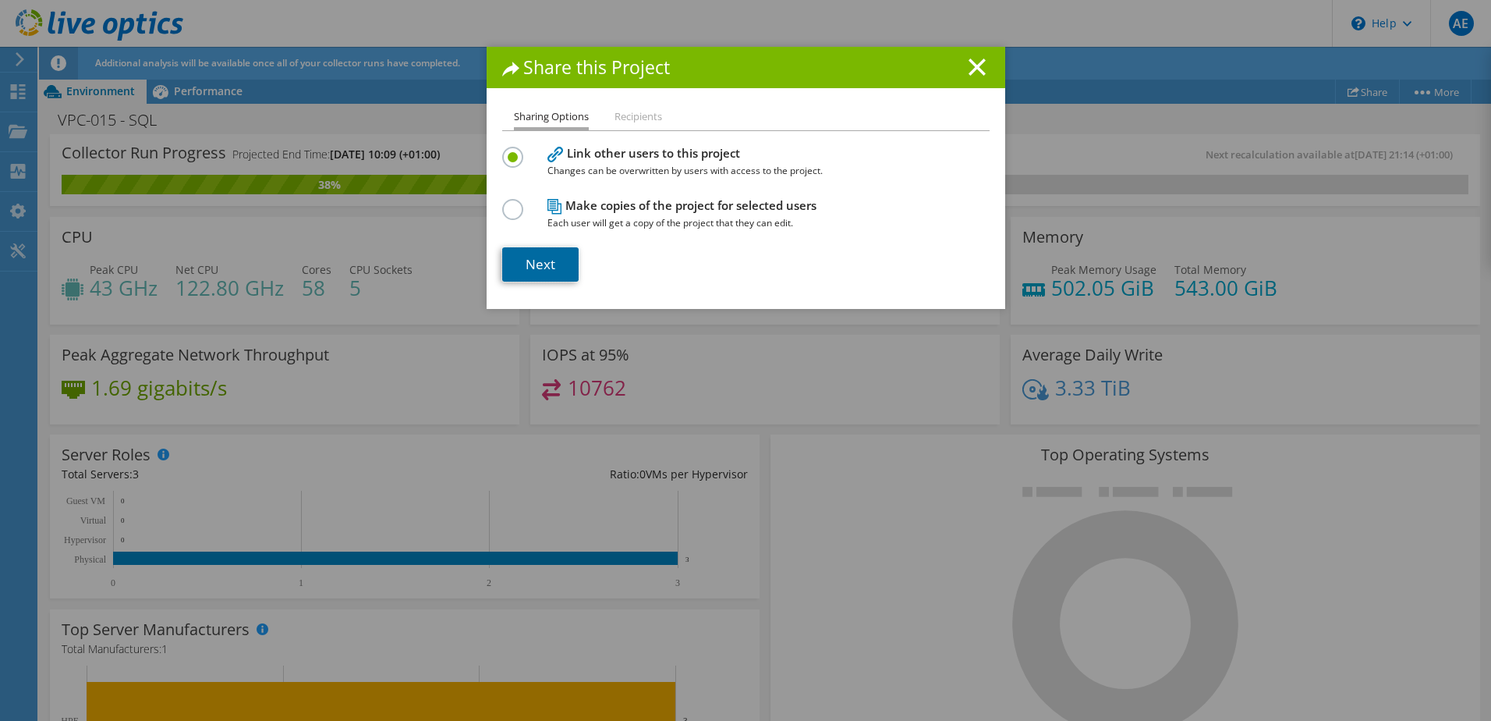
click at [530, 259] on link "Next" at bounding box center [540, 264] width 76 height 34
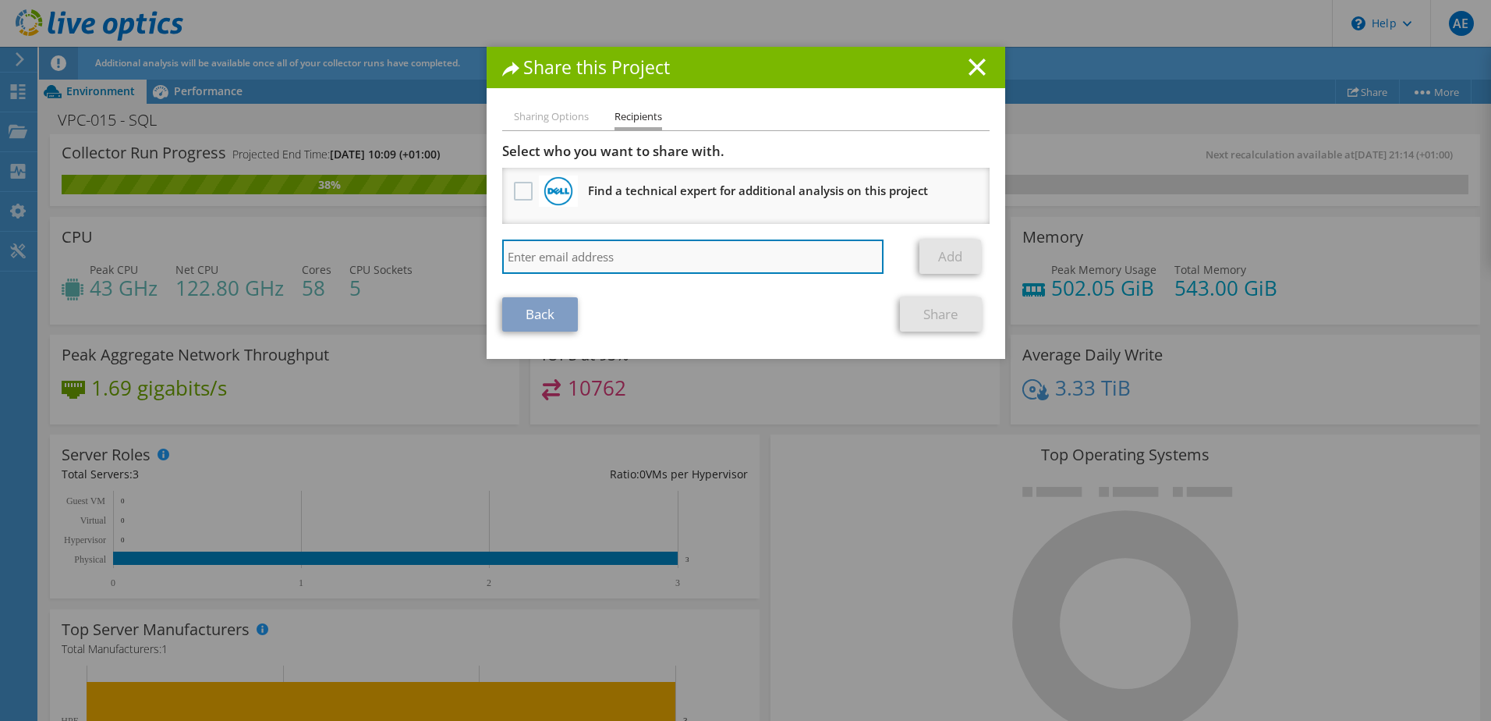
click at [559, 252] on input "search" at bounding box center [693, 256] width 382 height 34
type input "[PERSON_NAME][EMAIL_ADDRESS][DOMAIN_NAME]"
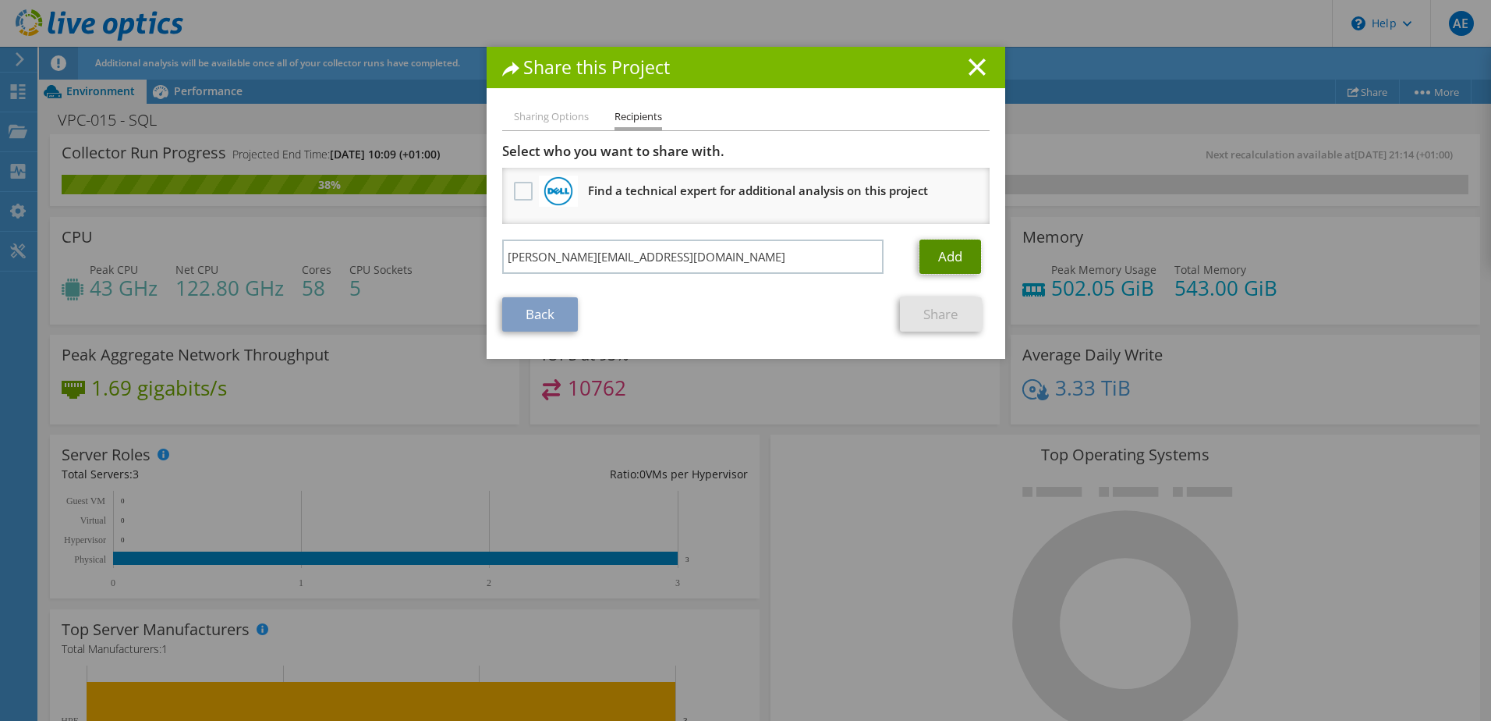
drag, startPoint x: 942, startPoint y: 257, endPoint x: 931, endPoint y: 264, distance: 13.6
click at [942, 257] on link "Add" at bounding box center [951, 256] width 62 height 34
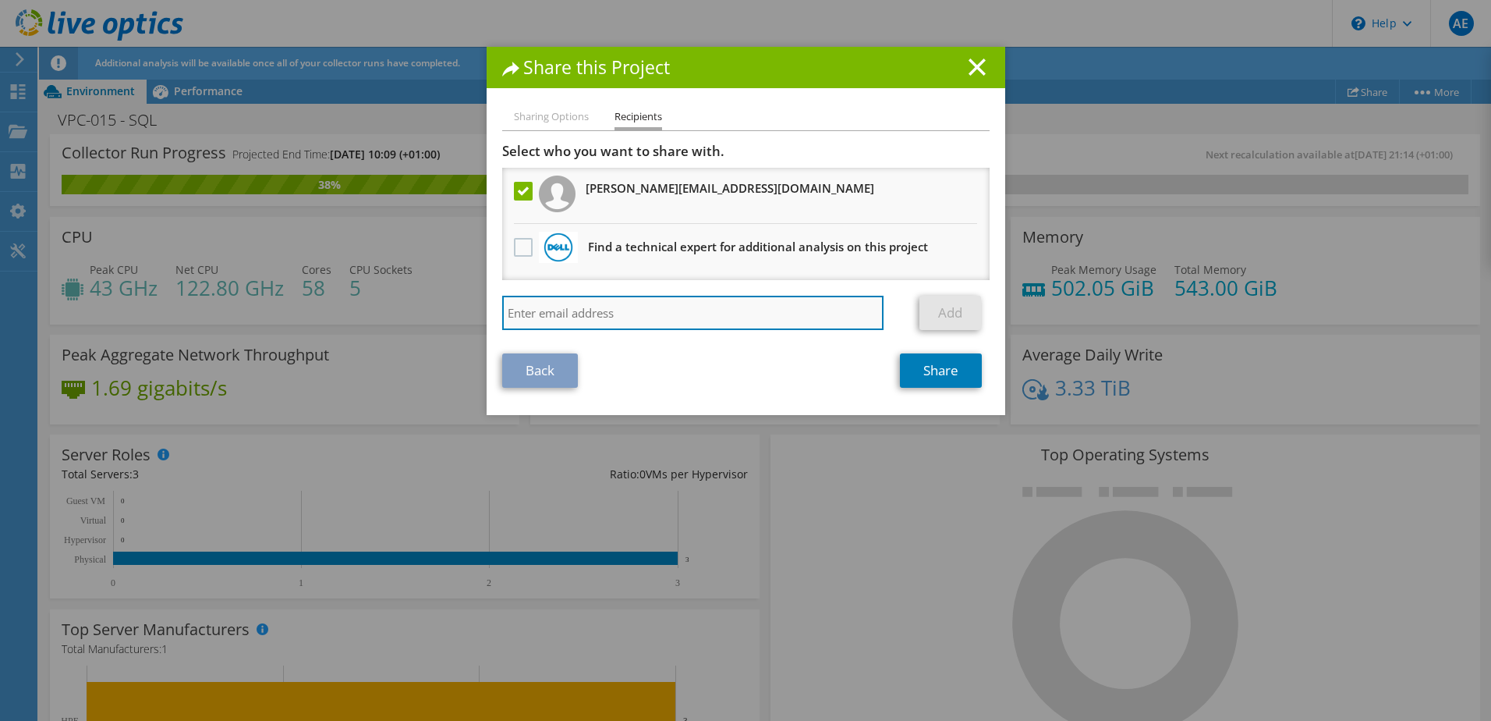
click at [615, 312] on input "search" at bounding box center [693, 313] width 382 height 34
click at [537, 320] on input "ben." at bounding box center [693, 313] width 382 height 34
type input "[EMAIL_ADDRESS][DOMAIN_NAME]"
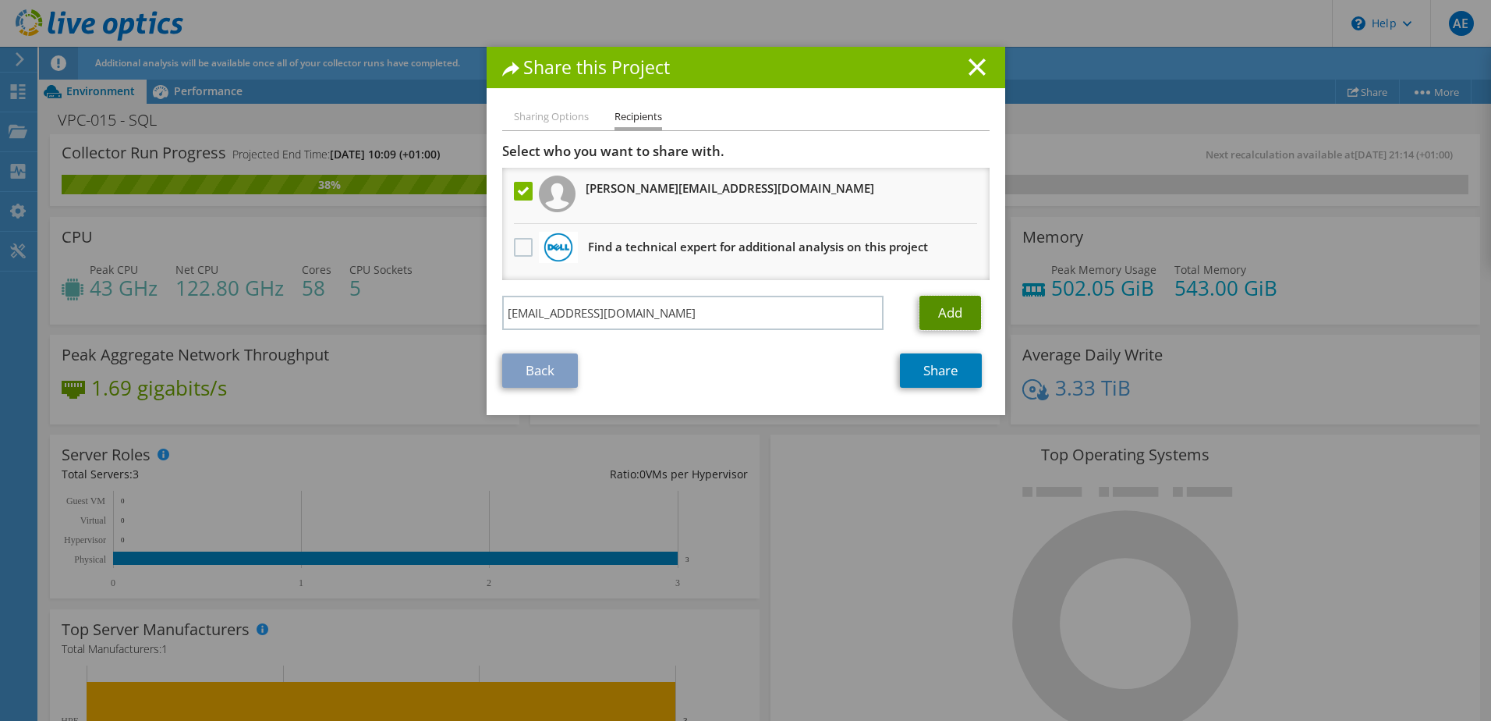
click at [958, 313] on link "Add" at bounding box center [951, 313] width 62 height 34
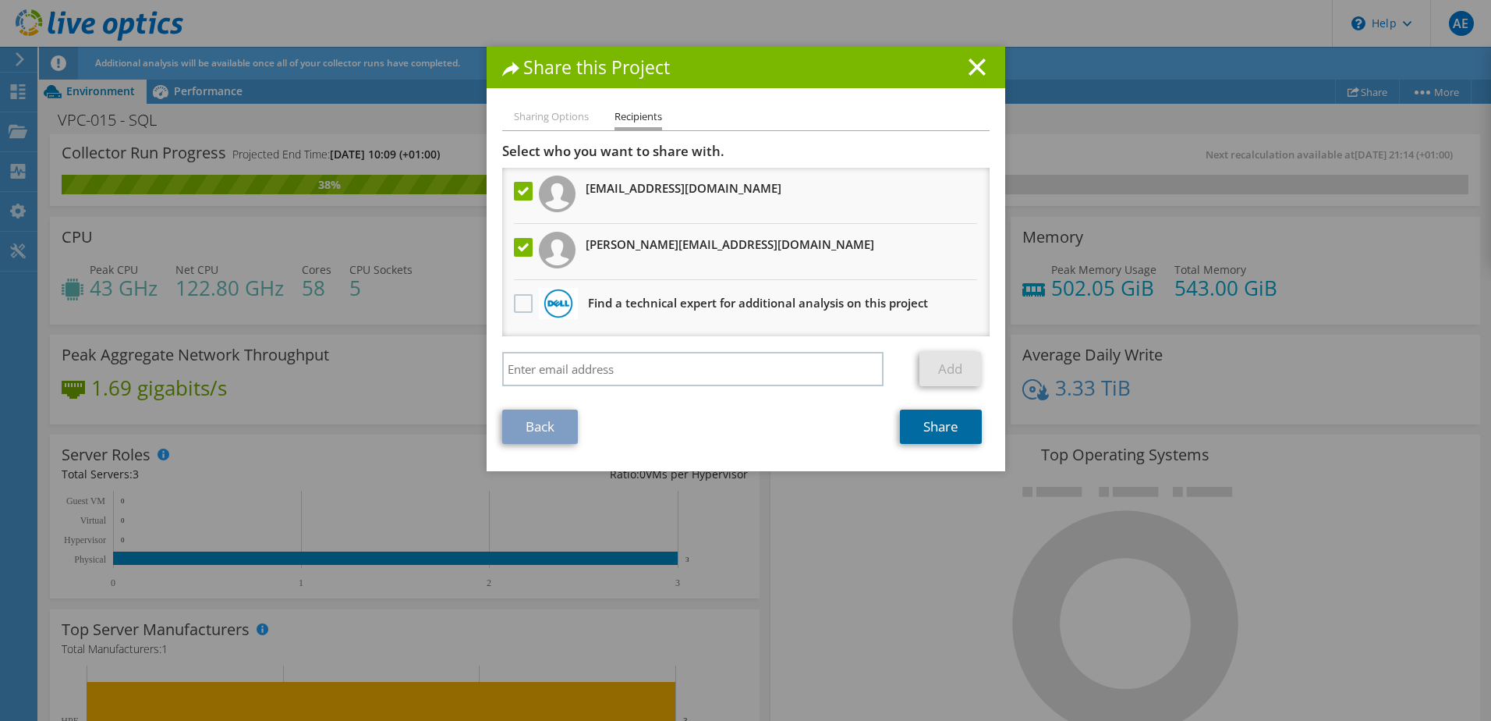
click at [920, 426] on link "Share" at bounding box center [941, 427] width 82 height 34
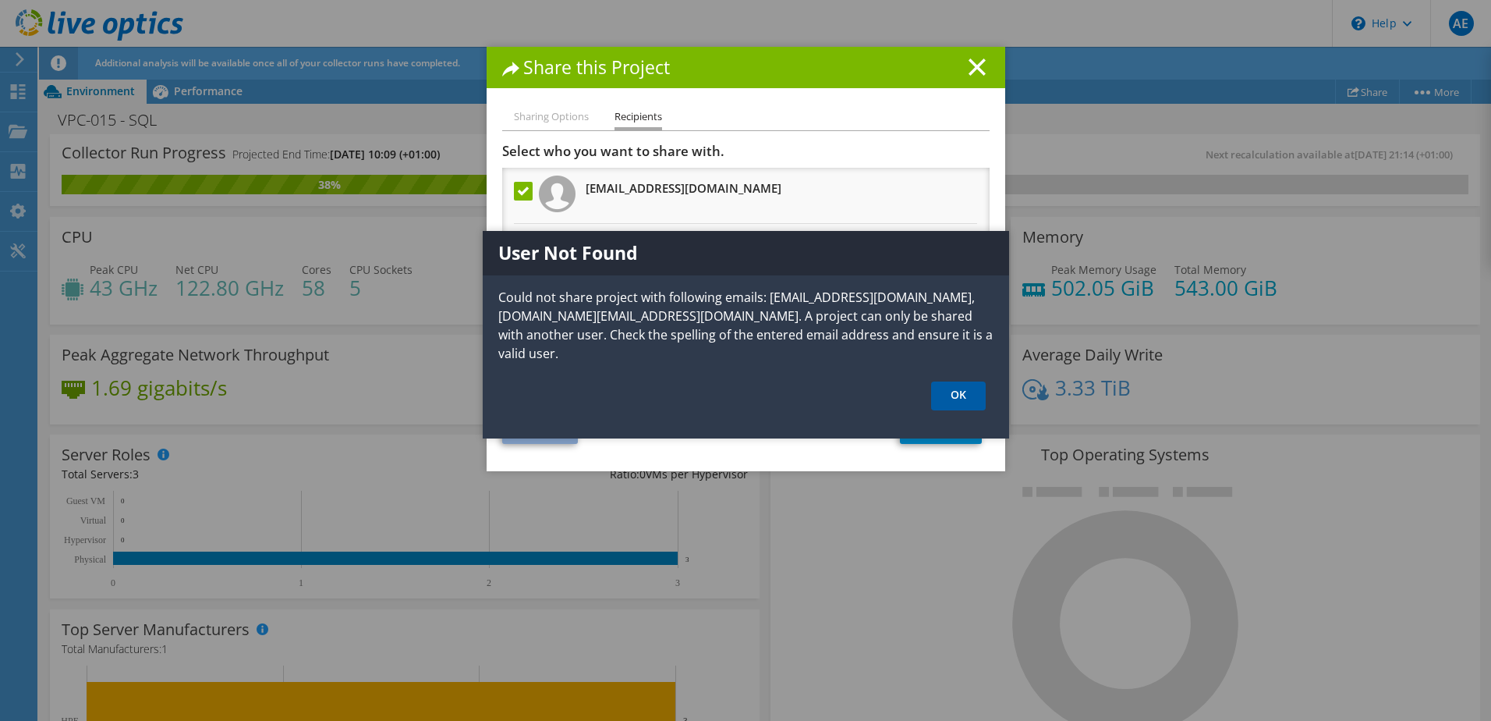
click at [972, 398] on link "OK" at bounding box center [958, 395] width 55 height 29
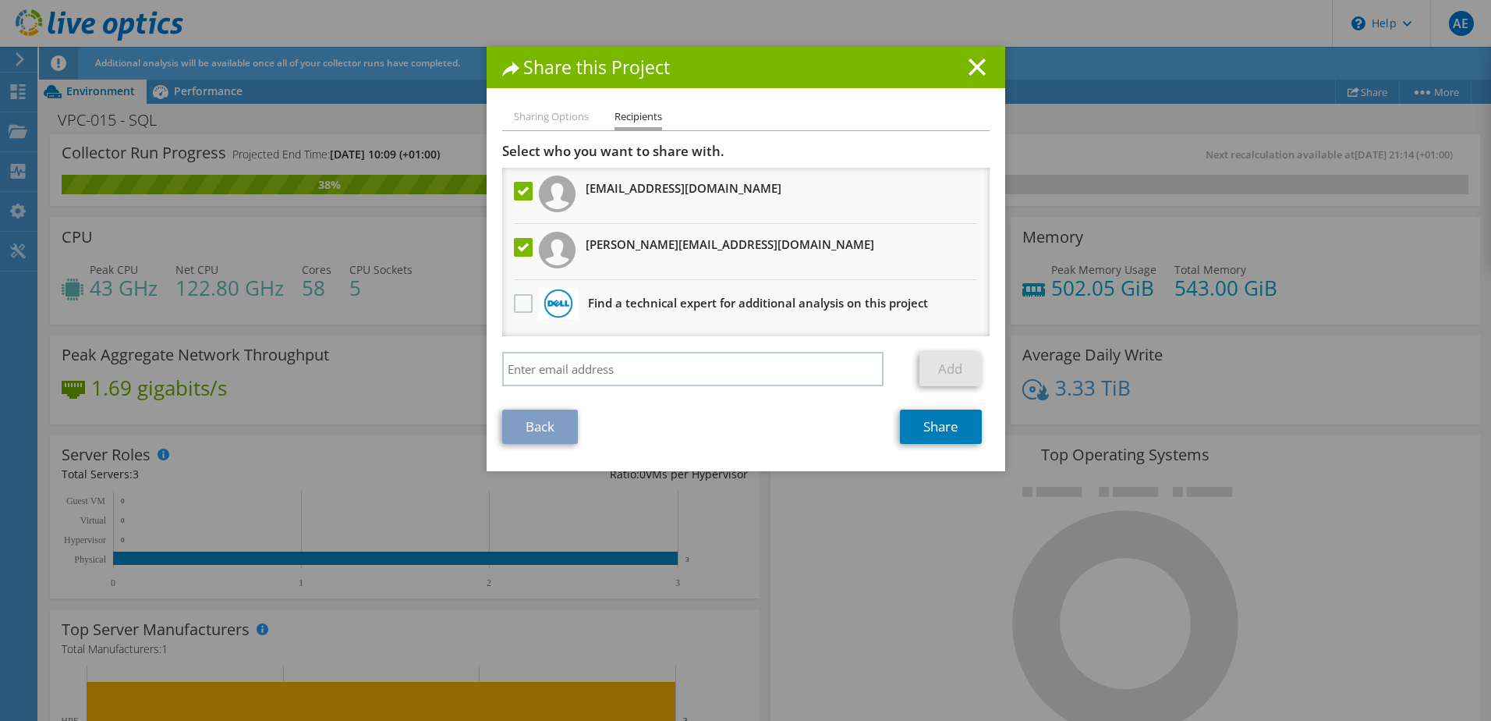
click at [974, 73] on icon at bounding box center [977, 67] width 17 height 17
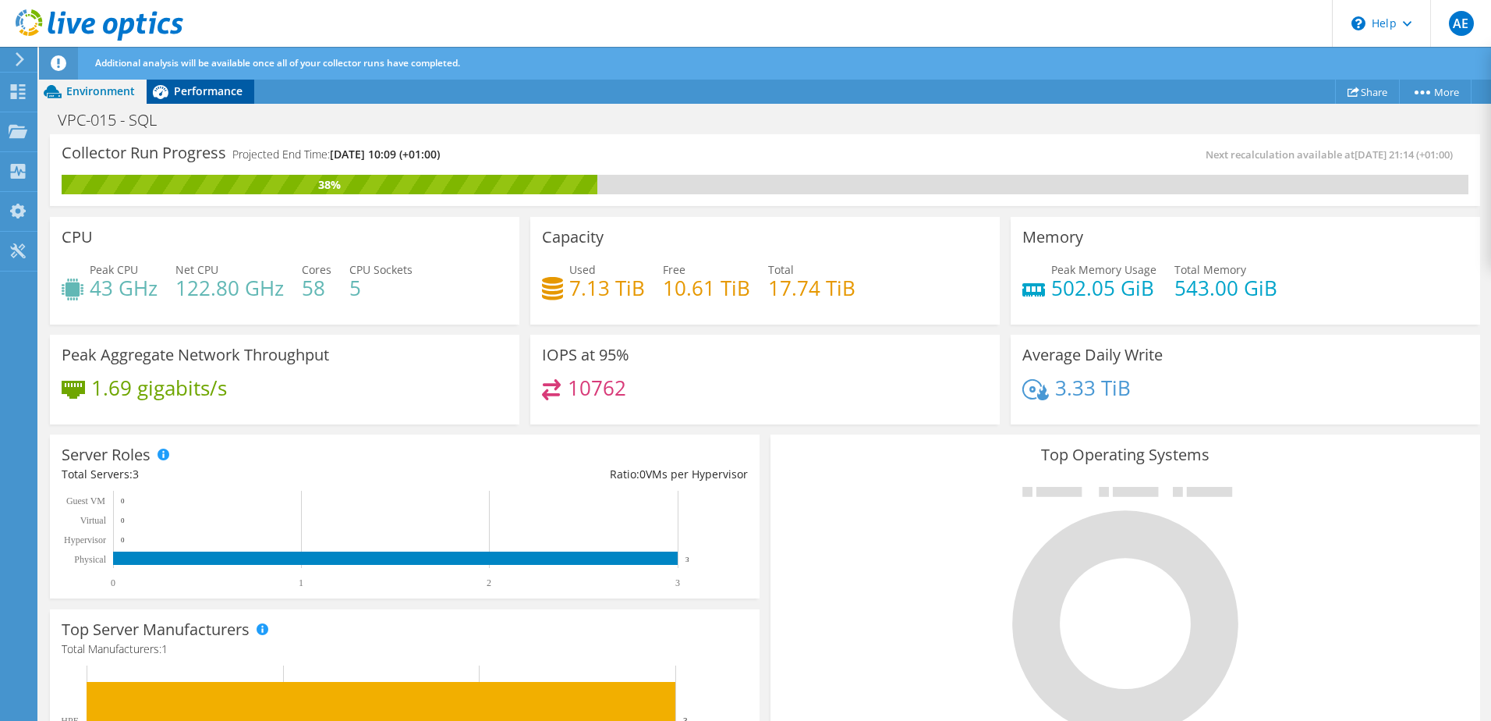
click at [176, 97] on span "Performance" at bounding box center [208, 90] width 69 height 15
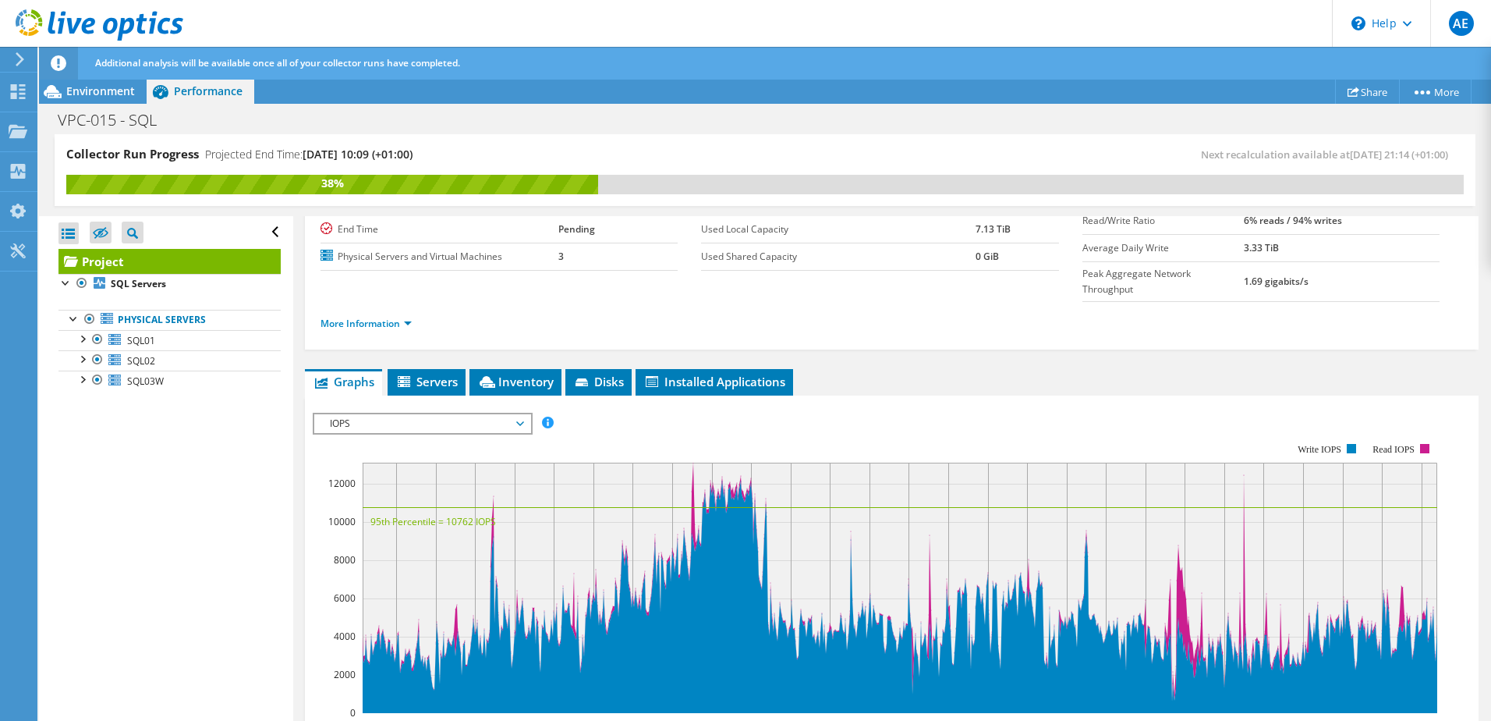
scroll to position [234, 0]
